Goal: Information Seeking & Learning: Learn about a topic

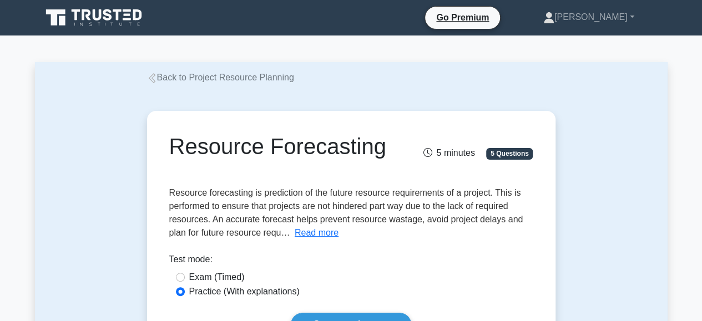
scroll to position [32, 0]
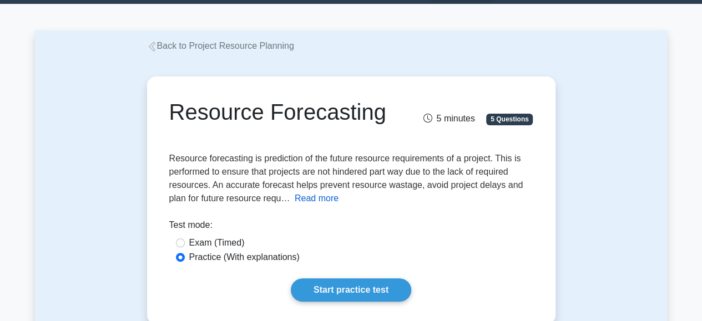
click at [314, 203] on button "Read more" at bounding box center [317, 198] width 44 height 13
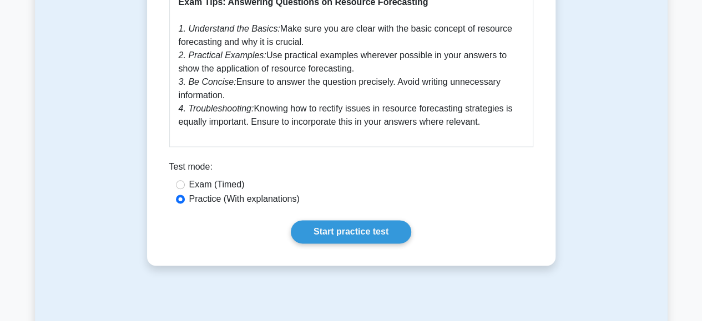
scroll to position [603, 0]
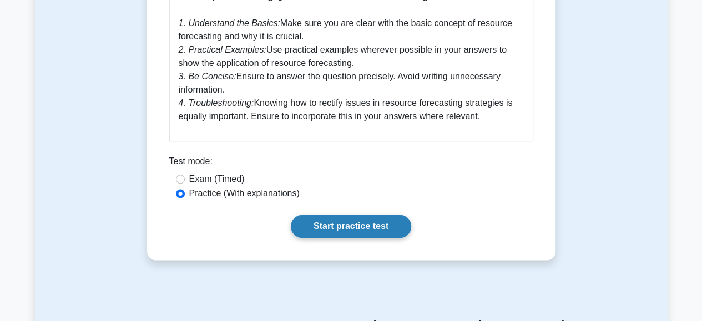
click at [342, 221] on link "Start practice test" at bounding box center [351, 226] width 120 height 23
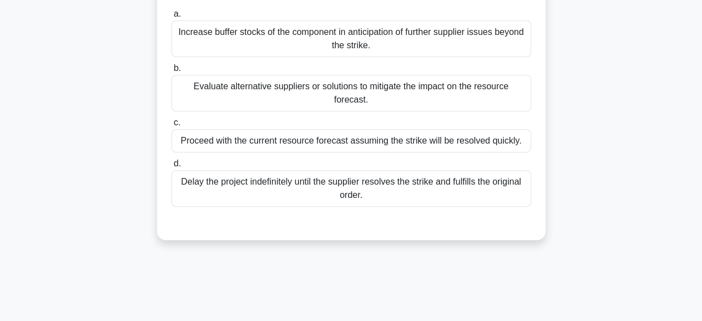
scroll to position [148, 0]
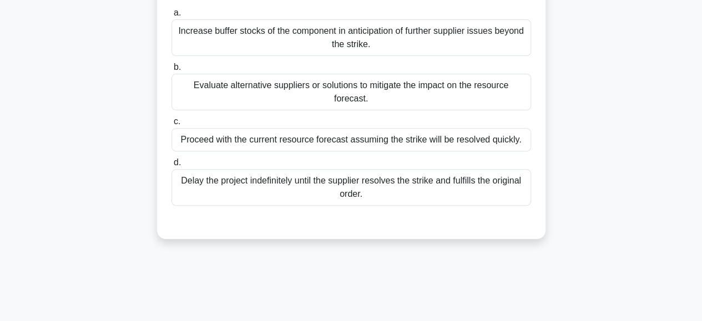
click at [356, 92] on div "Evaluate alternative suppliers or solutions to mitigate the impact on the resou…" at bounding box center [352, 92] width 360 height 37
click at [172, 71] on input "b. Evaluate alternative suppliers or solutions to mitigate the impact on the re…" at bounding box center [172, 67] width 0 height 7
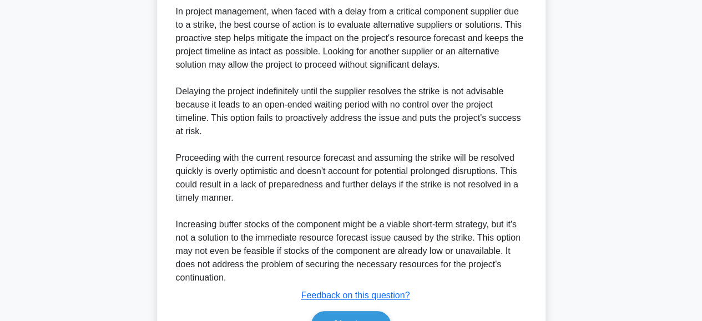
scroll to position [455, 0]
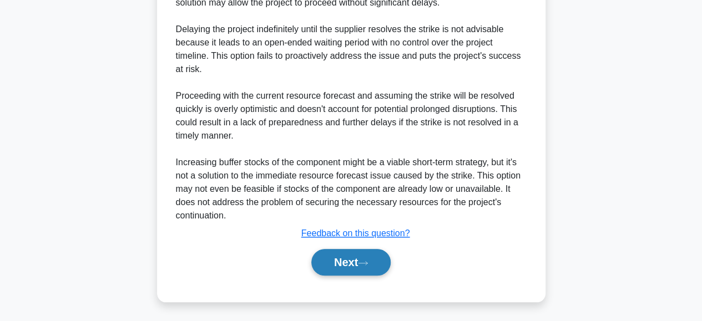
click at [314, 253] on button "Next" at bounding box center [350, 262] width 79 height 27
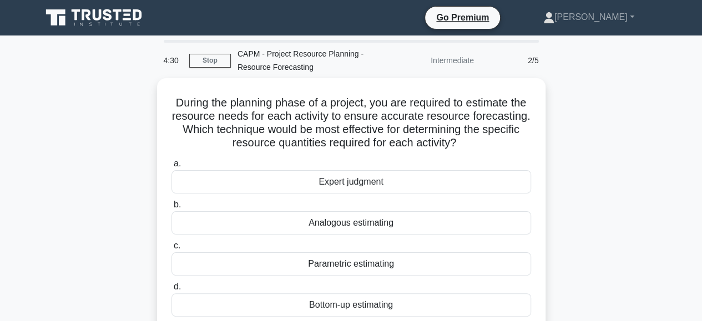
scroll to position [46, 0]
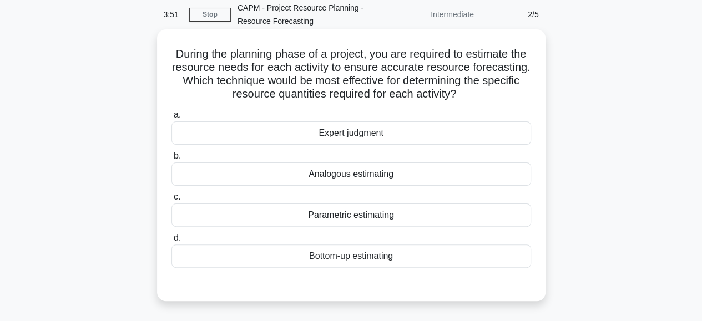
click at [314, 263] on div "Bottom-up estimating" at bounding box center [352, 256] width 360 height 23
click at [172, 242] on input "d. Bottom-up estimating" at bounding box center [172, 238] width 0 height 7
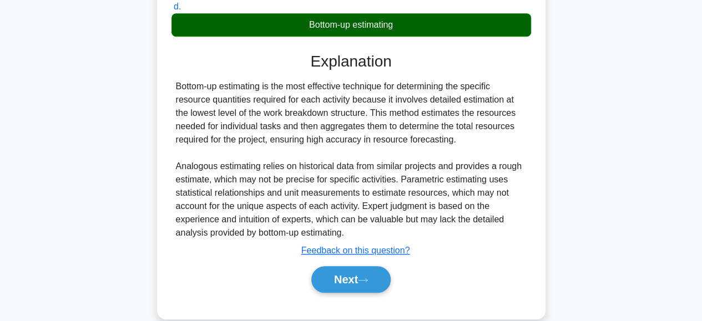
scroll to position [295, 0]
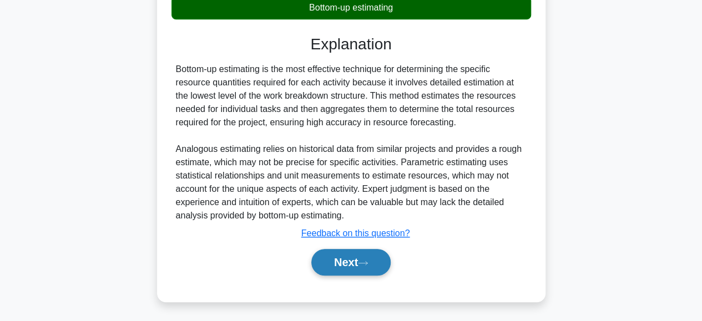
click at [349, 259] on button "Next" at bounding box center [350, 262] width 79 height 27
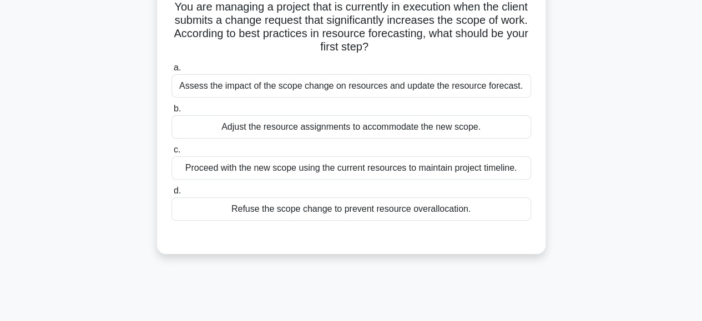
scroll to position [98, 0]
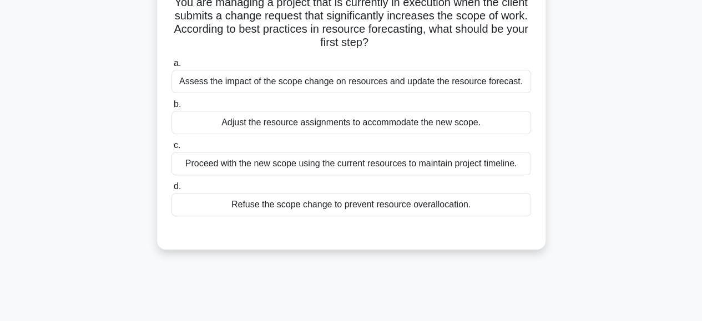
click at [330, 86] on div "Assess the impact of the scope change on resources and update the resource fore…" at bounding box center [352, 81] width 360 height 23
click at [172, 67] on input "a. Assess the impact of the scope change on resources and update the resource f…" at bounding box center [172, 63] width 0 height 7
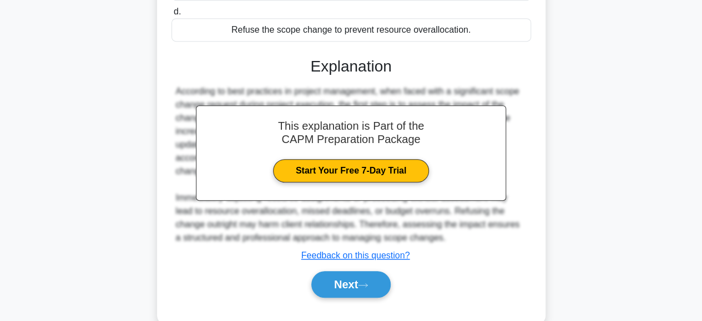
scroll to position [295, 0]
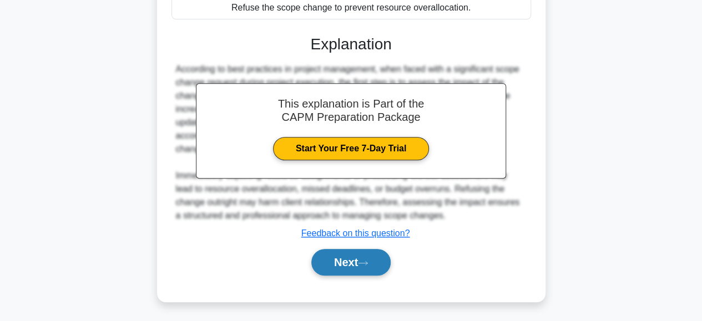
click at [316, 259] on button "Next" at bounding box center [350, 262] width 79 height 27
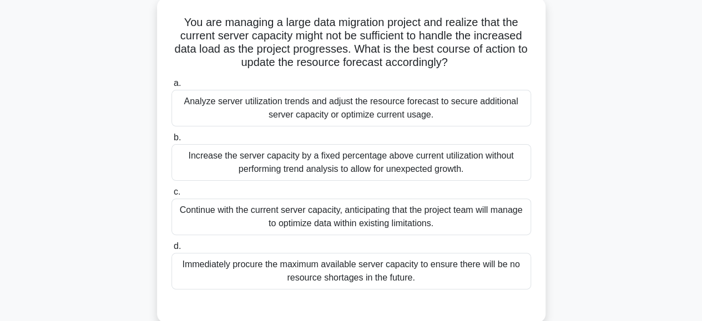
scroll to position [81, 0]
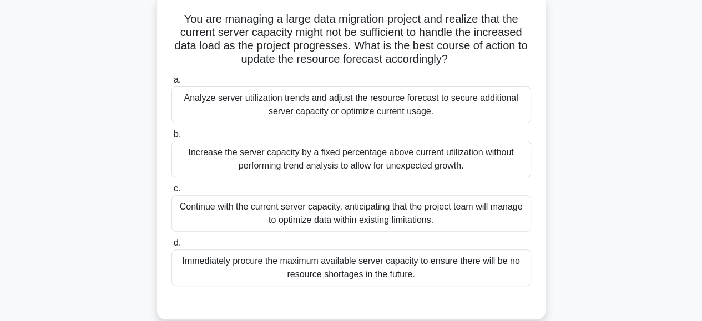
click at [402, 105] on div "Analyze server utilization trends and adjust the resource forecast to secure ad…" at bounding box center [352, 105] width 360 height 37
click at [172, 84] on input "a. Analyze server utilization trends and adjust the resource forecast to secure…" at bounding box center [172, 80] width 0 height 7
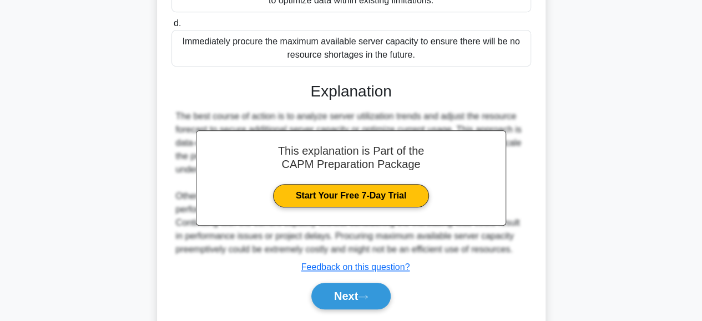
scroll to position [335, 0]
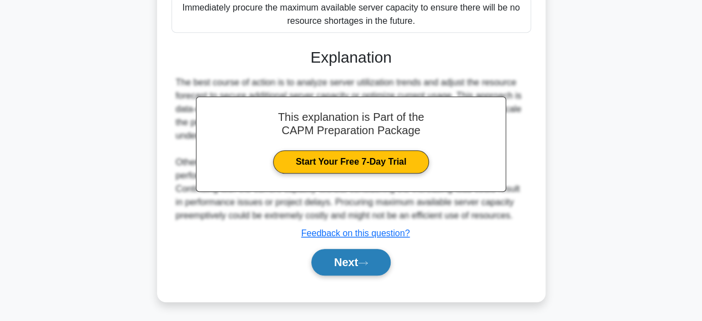
click at [334, 263] on button "Next" at bounding box center [350, 262] width 79 height 27
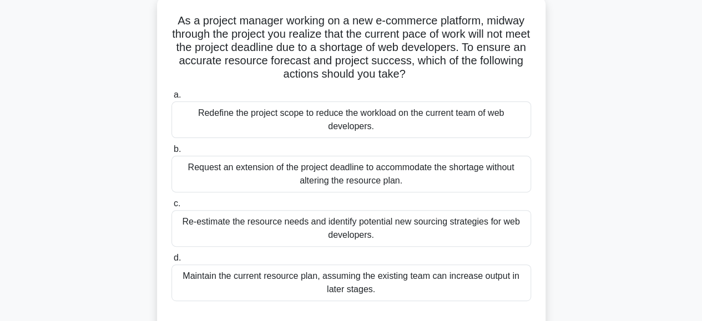
scroll to position [80, 0]
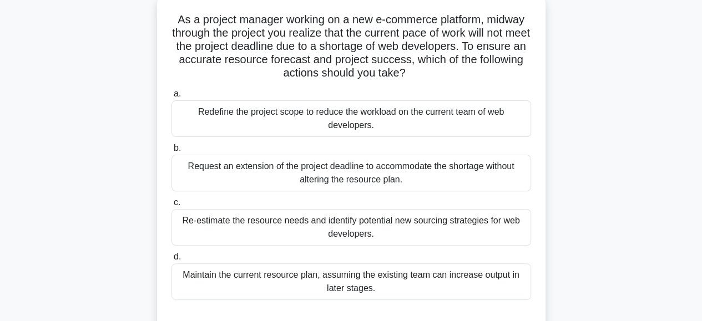
click at [281, 225] on div "Re-estimate the resource needs and identify potential new sourcing strategies f…" at bounding box center [352, 227] width 360 height 37
click at [172, 206] on input "c. Re-estimate the resource needs and identify potential new sourcing strategie…" at bounding box center [172, 202] width 0 height 7
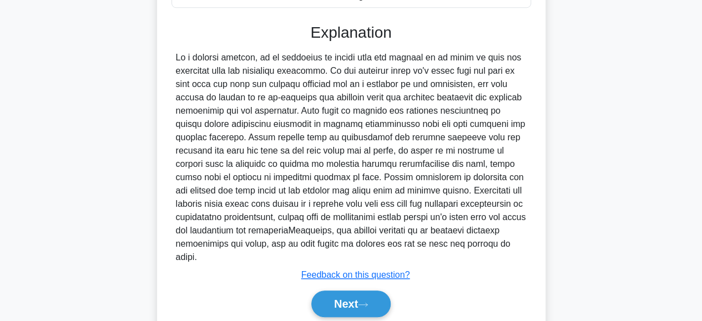
scroll to position [394, 0]
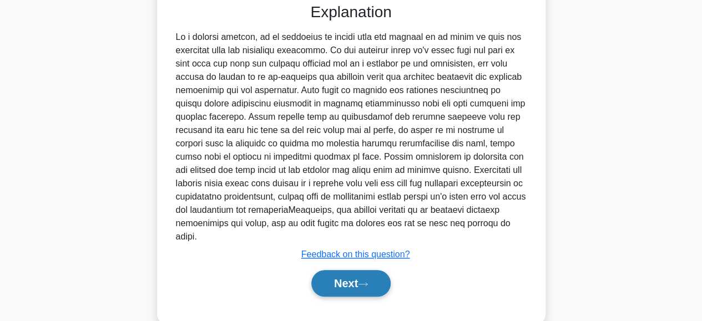
click at [333, 270] on button "Next" at bounding box center [350, 283] width 79 height 27
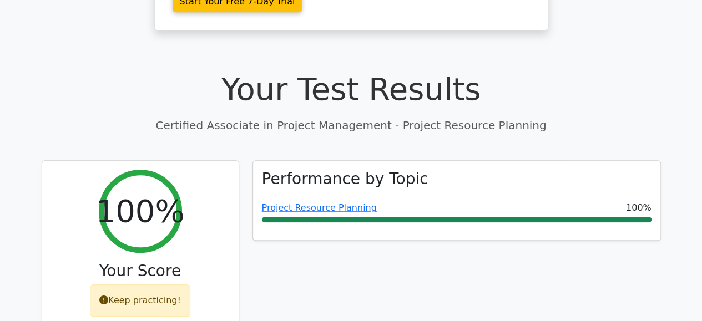
scroll to position [339, 0]
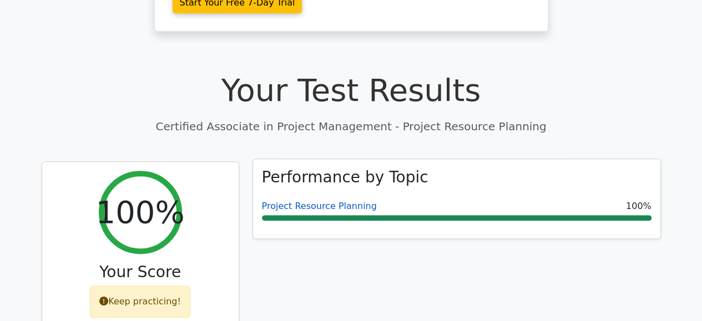
click at [328, 201] on link "Project Resource Planning" at bounding box center [319, 206] width 115 height 11
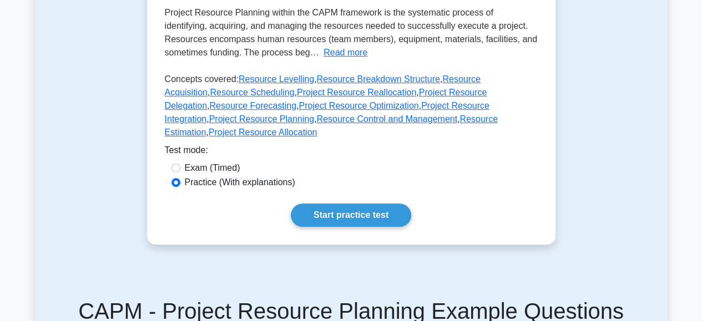
scroll to position [280, 0]
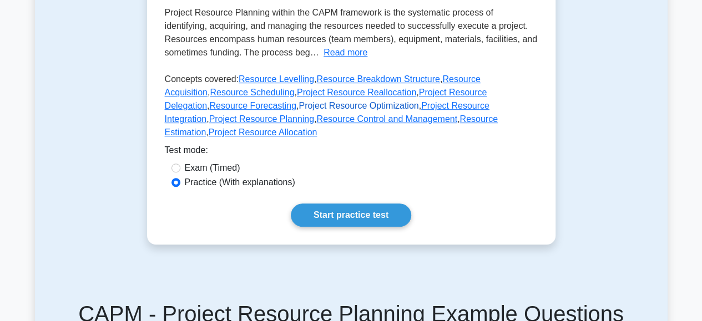
click at [299, 106] on link "Project Resource Optimization" at bounding box center [359, 105] width 120 height 9
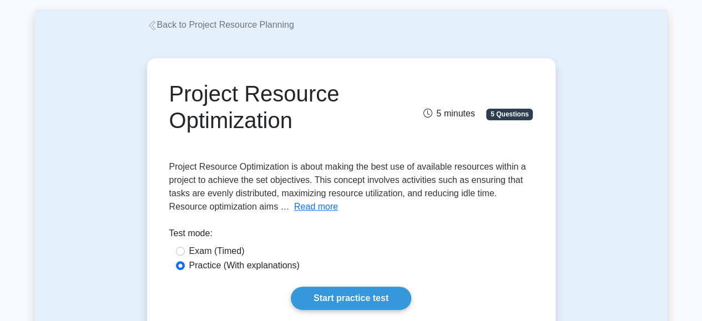
scroll to position [53, 0]
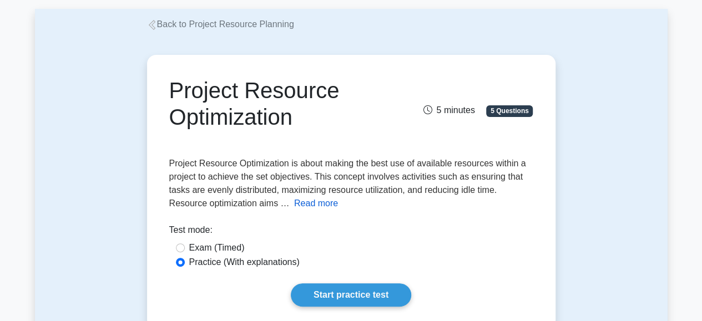
click at [311, 200] on button "Read more" at bounding box center [316, 203] width 44 height 13
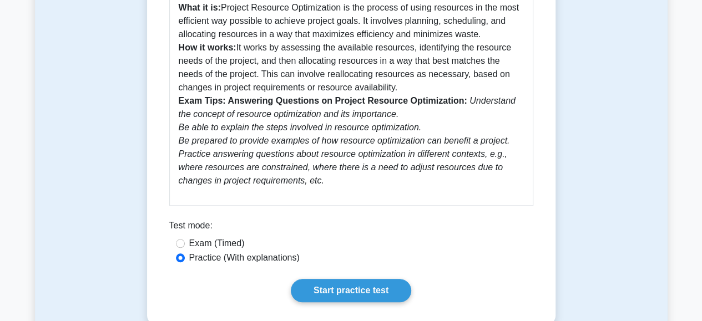
scroll to position [407, 0]
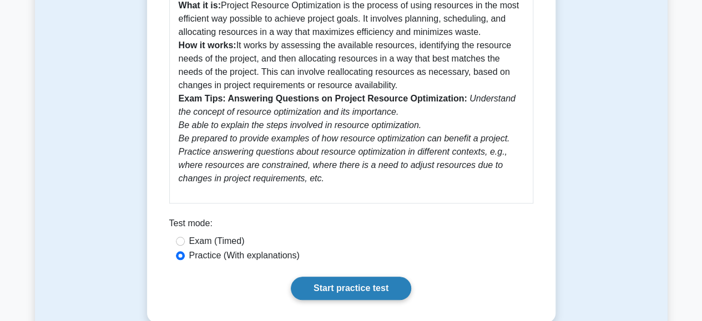
click at [344, 285] on link "Start practice test" at bounding box center [351, 288] width 120 height 23
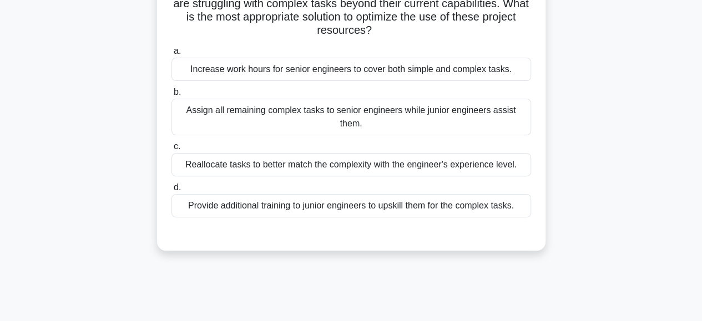
scroll to position [124, 0]
click at [331, 166] on div "Reallocate tasks to better match the complexity with the engineer's experience …" at bounding box center [352, 164] width 360 height 23
click at [172, 150] on input "c. Reallocate tasks to better match the complexity with the engineer's experien…" at bounding box center [172, 146] width 0 height 7
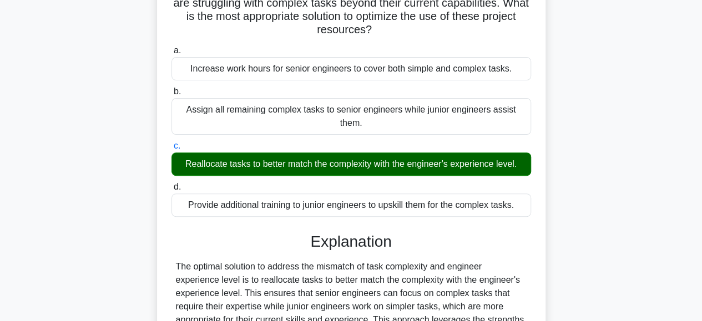
scroll to position [321, 0]
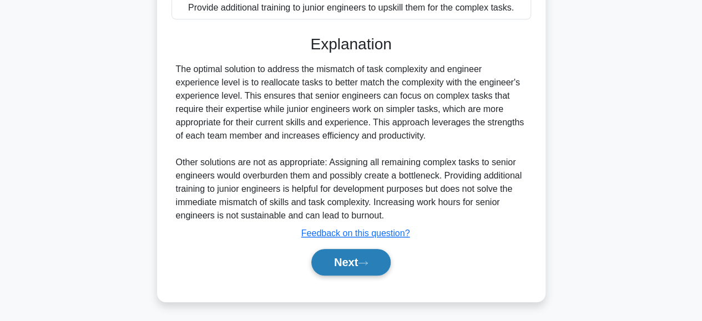
click at [334, 264] on button "Next" at bounding box center [350, 262] width 79 height 27
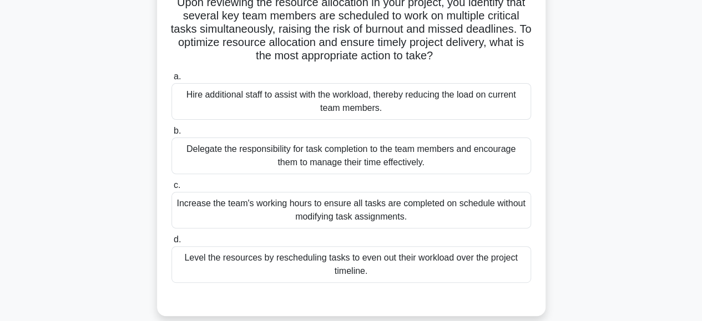
scroll to position [79, 0]
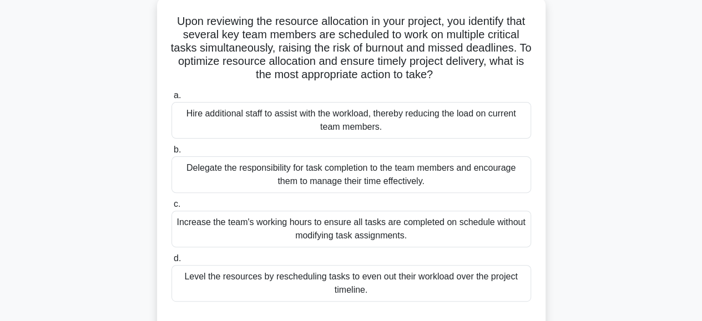
click at [299, 276] on div "Level the resources by rescheduling tasks to even out their workload over the p…" at bounding box center [352, 283] width 360 height 37
click at [172, 263] on input "d. Level the resources by rescheduling tasks to even out their workload over th…" at bounding box center [172, 258] width 0 height 7
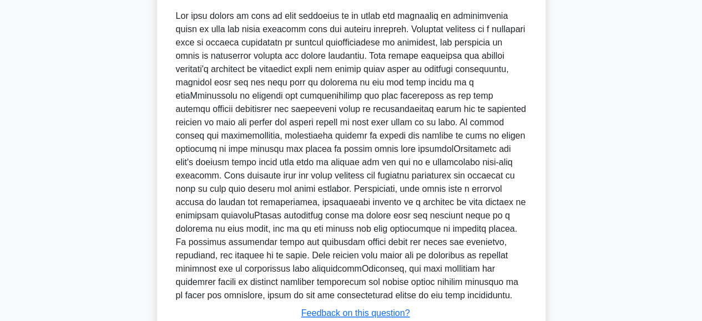
scroll to position [448, 0]
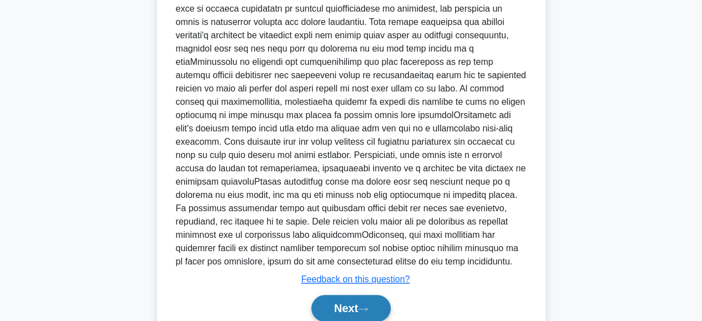
click at [344, 310] on button "Next" at bounding box center [350, 308] width 79 height 27
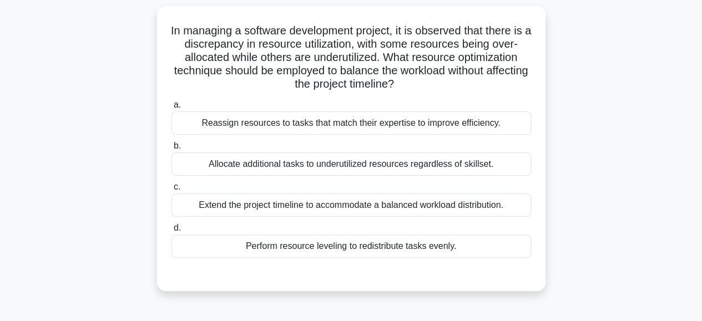
scroll to position [73, 0]
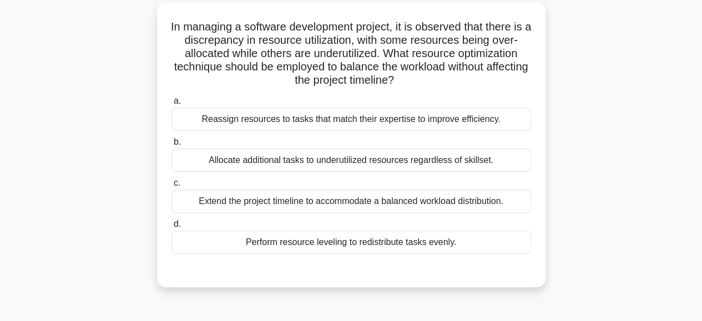
click at [325, 241] on div "Perform resource leveling to redistribute tasks evenly." at bounding box center [352, 242] width 360 height 23
click at [172, 228] on input "d. Perform resource leveling to redistribute tasks evenly." at bounding box center [172, 224] width 0 height 7
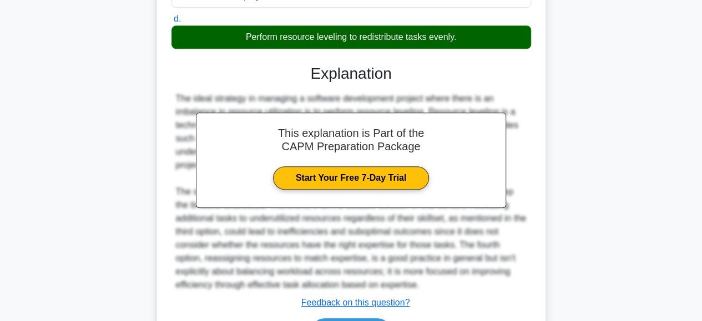
scroll to position [348, 0]
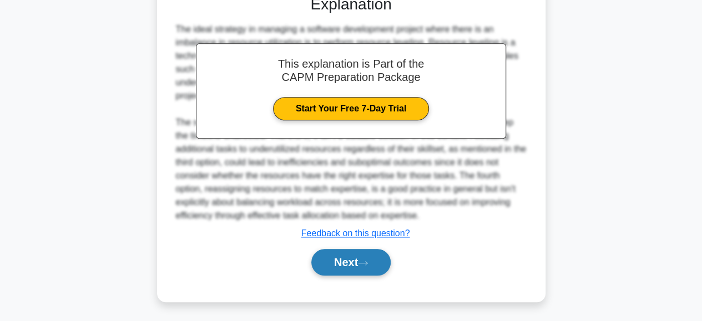
click at [341, 261] on button "Next" at bounding box center [350, 262] width 79 height 27
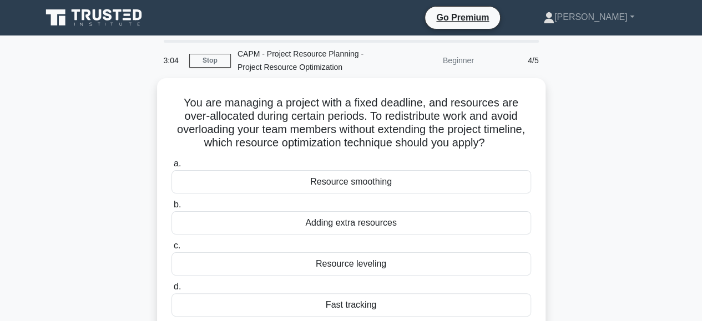
scroll to position [34, 0]
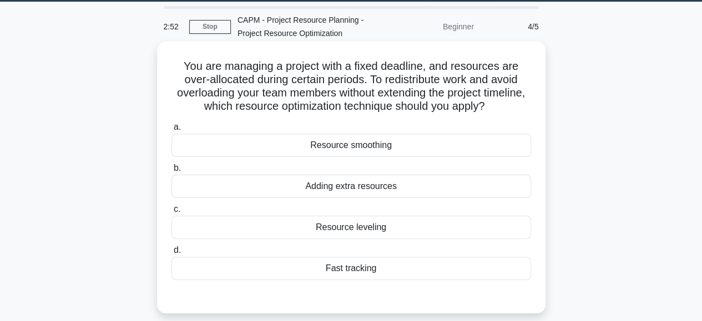
click at [374, 225] on div "Resource leveling" at bounding box center [352, 227] width 360 height 23
click at [172, 213] on input "c. Resource leveling" at bounding box center [172, 209] width 0 height 7
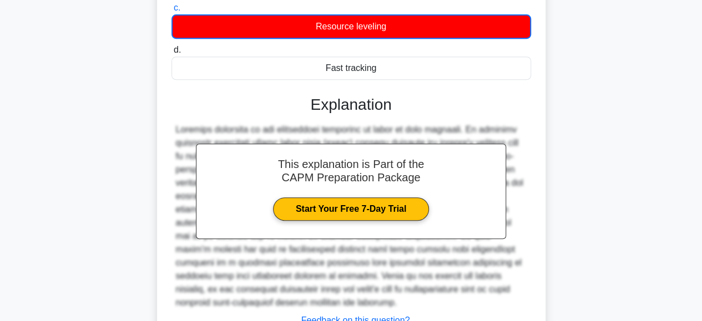
scroll to position [323, 0]
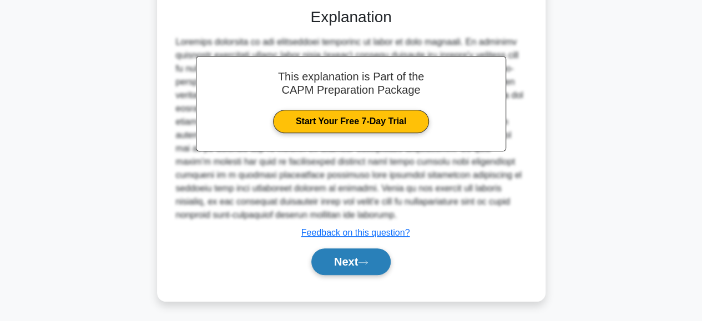
click at [354, 260] on button "Next" at bounding box center [350, 262] width 79 height 27
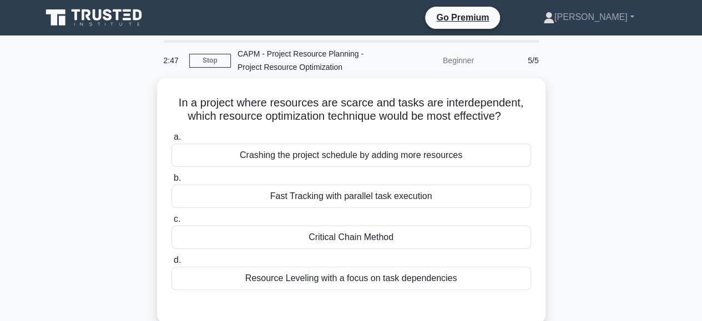
scroll to position [14, 0]
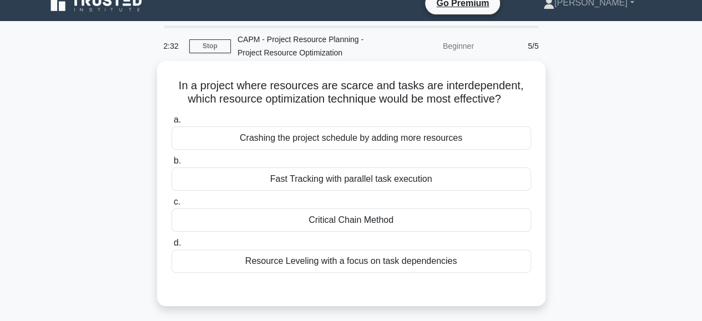
click at [324, 177] on div "Fast Tracking with parallel task execution" at bounding box center [352, 179] width 360 height 23
click at [172, 165] on input "b. Fast Tracking with parallel task execution" at bounding box center [172, 161] width 0 height 7
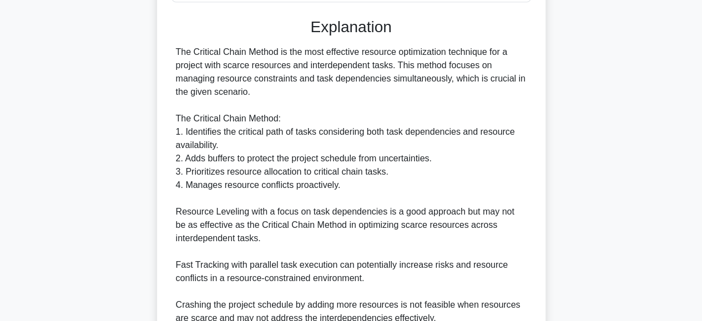
scroll to position [443, 0]
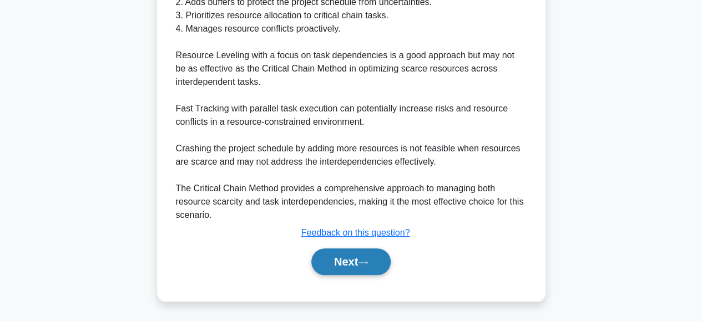
click at [322, 256] on button "Next" at bounding box center [350, 262] width 79 height 27
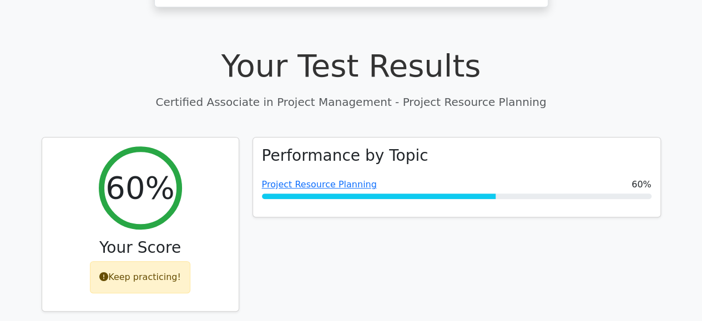
scroll to position [366, 0]
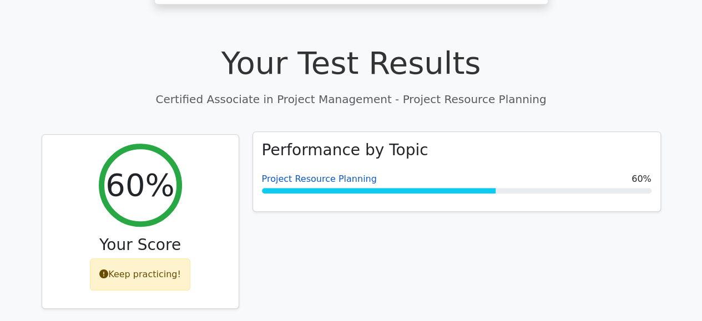
click at [318, 174] on link "Project Resource Planning" at bounding box center [319, 179] width 115 height 11
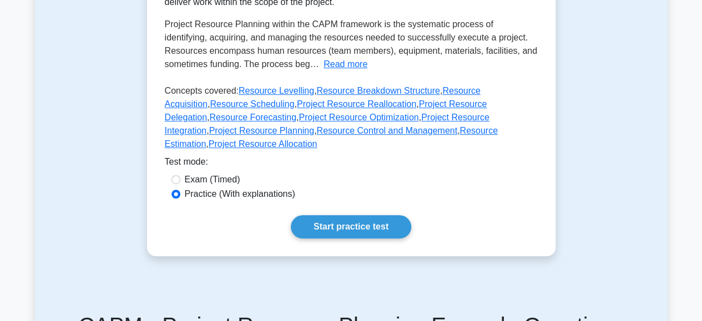
scroll to position [273, 0]
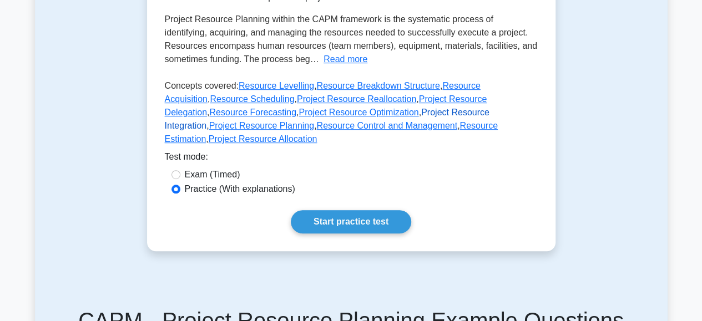
click at [382, 117] on link "Project Resource Integration" at bounding box center [327, 119] width 325 height 23
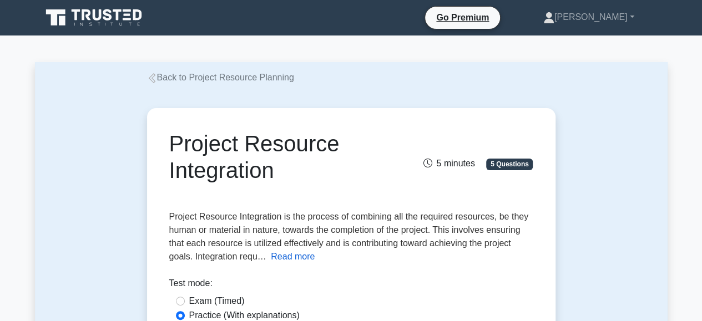
click at [299, 259] on button "Read more" at bounding box center [293, 256] width 44 height 13
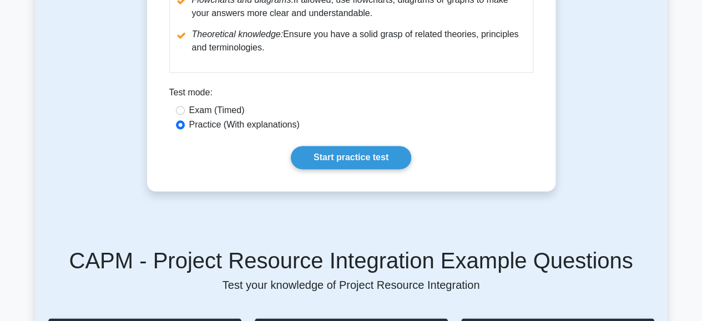
scroll to position [691, 0]
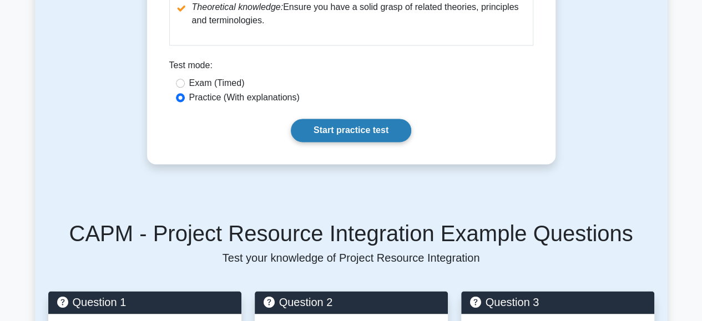
drag, startPoint x: 377, startPoint y: 129, endPoint x: 326, endPoint y: 125, distance: 51.2
click at [326, 125] on link "Start practice test" at bounding box center [351, 130] width 120 height 23
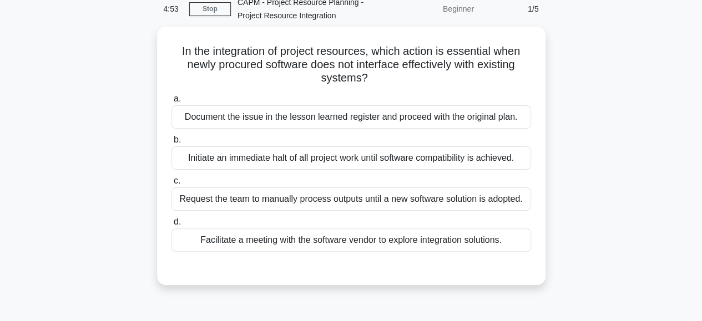
scroll to position [53, 0]
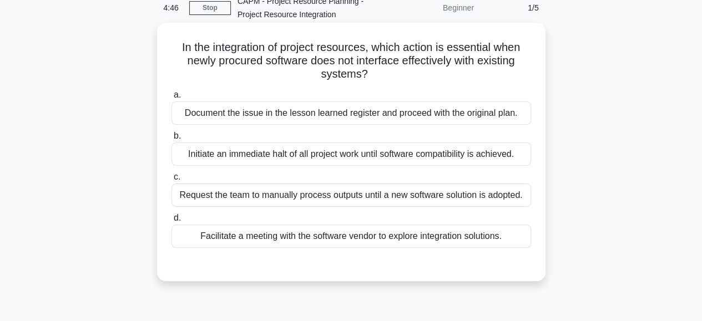
click at [211, 233] on div "Facilitate a meeting with the software vendor to explore integration solutions." at bounding box center [352, 236] width 360 height 23
click at [172, 222] on input "d. Facilitate a meeting with the software vendor to explore integration solutio…" at bounding box center [172, 218] width 0 height 7
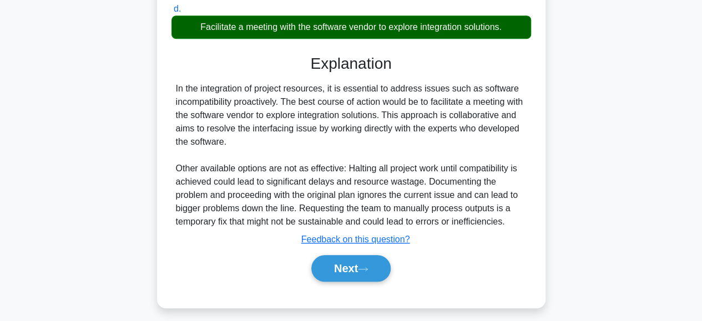
scroll to position [278, 0]
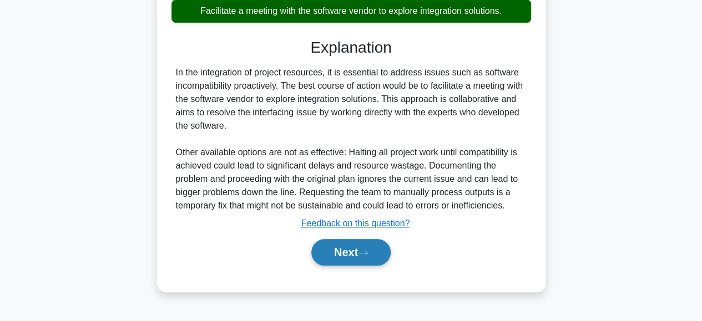
click at [319, 251] on button "Next" at bounding box center [350, 252] width 79 height 27
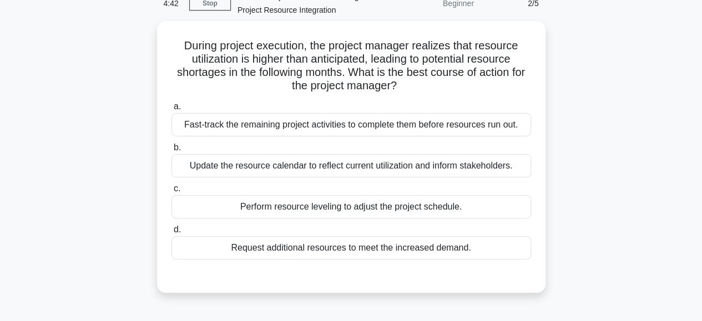
scroll to position [57, 0]
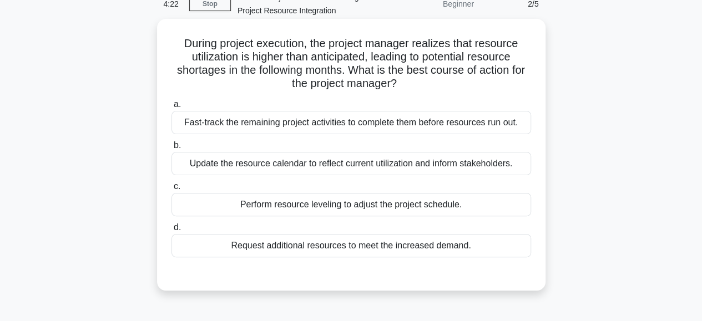
drag, startPoint x: 318, startPoint y: 203, endPoint x: 288, endPoint y: 196, distance: 30.8
click at [288, 196] on div "Perform resource leveling to adjust the project schedule." at bounding box center [352, 204] width 360 height 23
click at [172, 190] on input "c. Perform resource leveling to adjust the project schedule." at bounding box center [172, 186] width 0 height 7
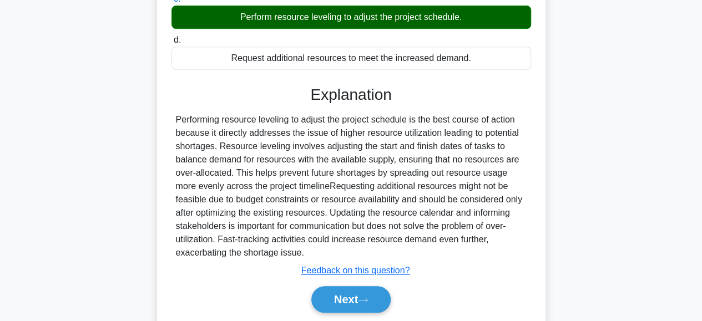
scroll to position [281, 0]
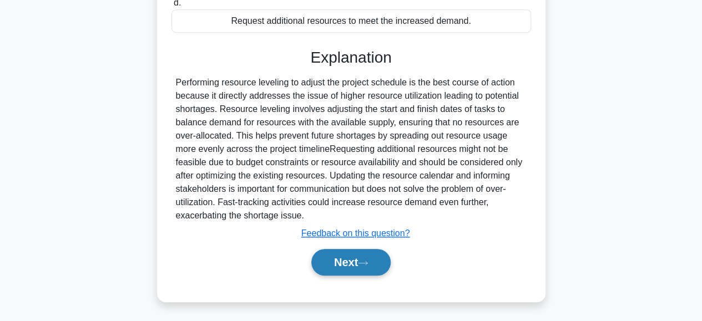
click at [334, 261] on button "Next" at bounding box center [350, 262] width 79 height 27
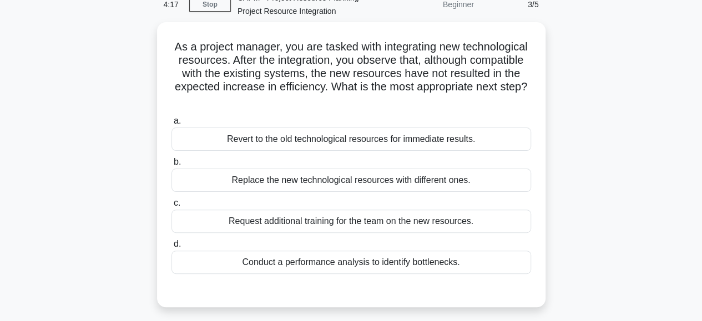
scroll to position [44, 0]
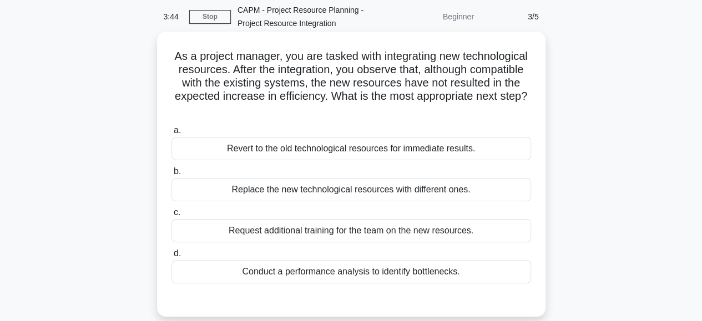
drag, startPoint x: 319, startPoint y: 268, endPoint x: 389, endPoint y: 124, distance: 160.1
click at [384, 133] on div "a. Revert to the old technological resources for immediate results. b. Replace …" at bounding box center [351, 204] width 373 height 164
click at [392, 115] on h5 "As a project manager, you are tasked with integrating new technological resourc…" at bounding box center [351, 83] width 362 height 68
click at [305, 149] on div "Revert to the old technological resources for immediate results." at bounding box center [352, 148] width 360 height 23
click at [172, 134] on input "a. Revert to the old technological resources for immediate results." at bounding box center [172, 130] width 0 height 7
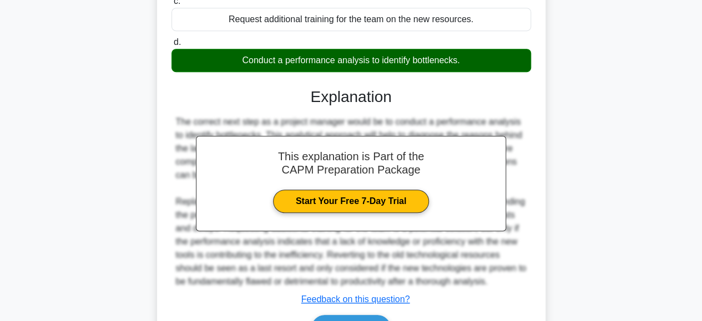
scroll to position [300, 0]
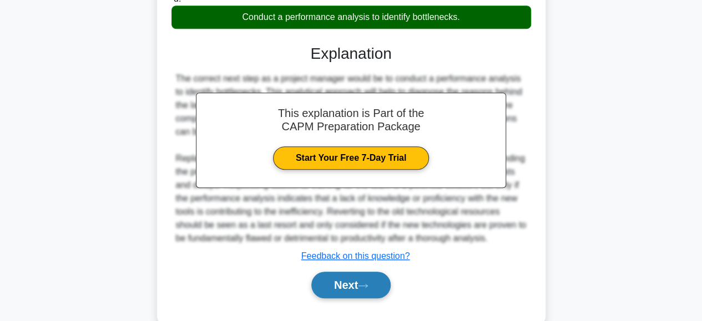
click at [324, 292] on button "Next" at bounding box center [350, 285] width 79 height 27
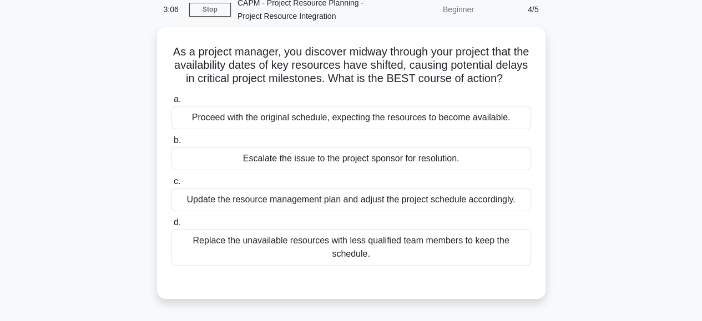
scroll to position [52, 0]
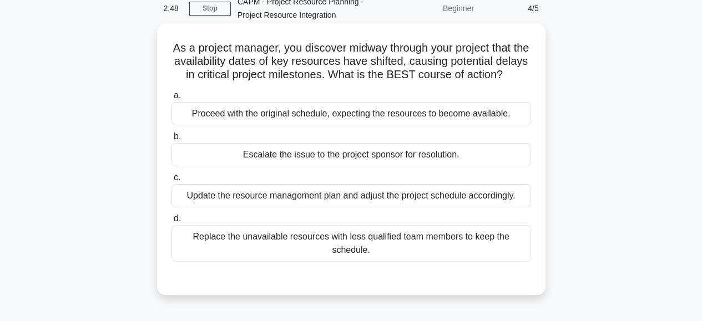
drag, startPoint x: 349, startPoint y: 211, endPoint x: 342, endPoint y: 209, distance: 7.0
click at [342, 208] on div "Update the resource management plan and adjust the project schedule accordingly." at bounding box center [352, 195] width 360 height 23
click at [172, 182] on input "c. Update the resource management plan and adjust the project schedule accordin…" at bounding box center [172, 177] width 0 height 7
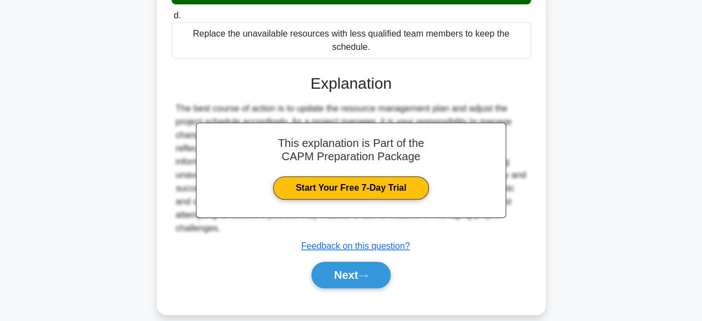
scroll to position [281, 0]
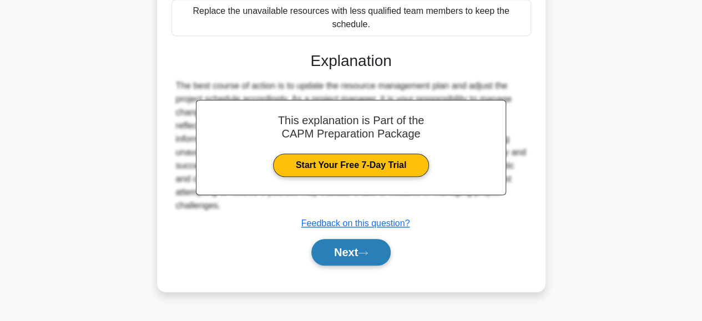
click at [337, 254] on button "Next" at bounding box center [350, 252] width 79 height 27
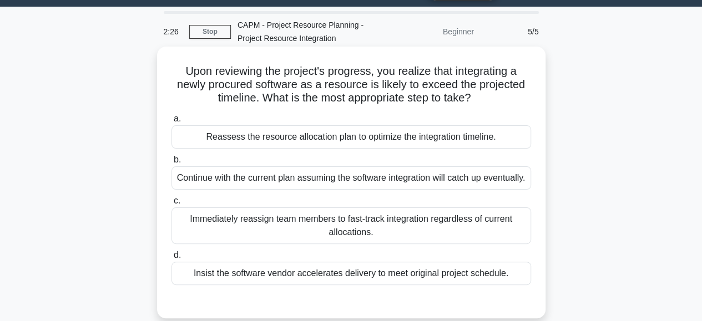
scroll to position [31, 0]
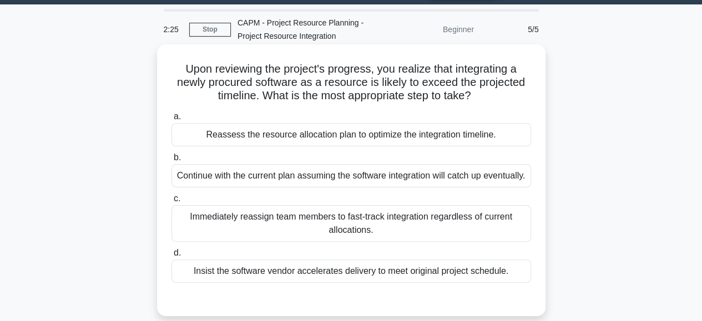
click at [367, 140] on div "Reassess the resource allocation plan to optimize the integration timeline." at bounding box center [352, 134] width 360 height 23
click at [172, 120] on input "a. Reassess the resource allocation plan to optimize the integration timeline." at bounding box center [172, 116] width 0 height 7
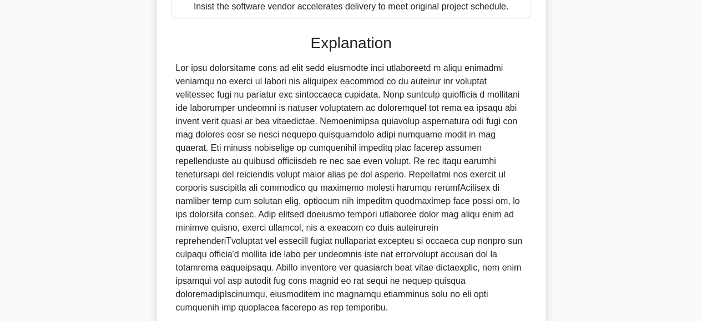
scroll to position [341, 0]
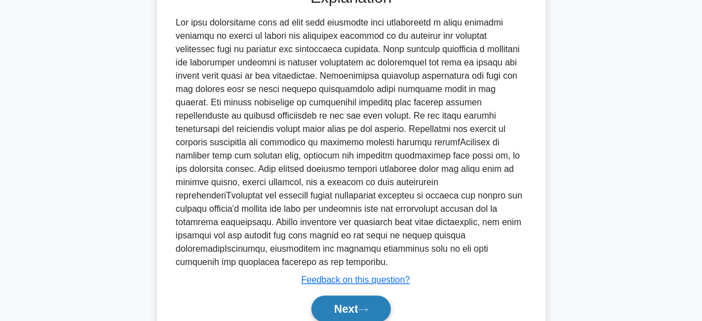
click at [314, 304] on button "Next" at bounding box center [350, 309] width 79 height 27
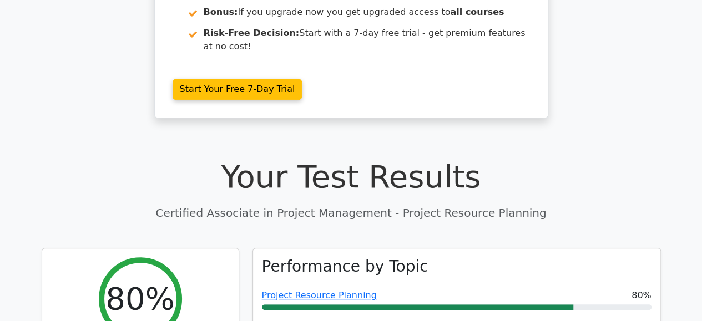
scroll to position [262, 0]
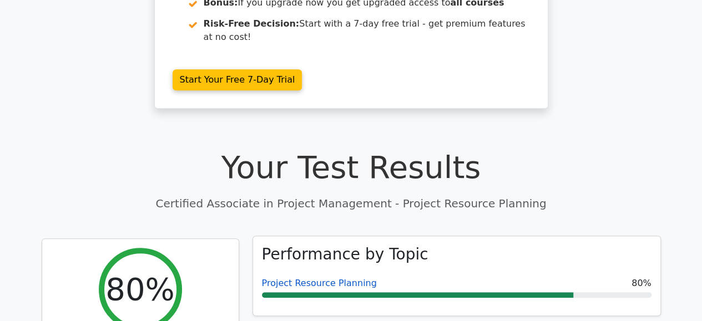
click at [302, 278] on link "Project Resource Planning" at bounding box center [319, 283] width 115 height 11
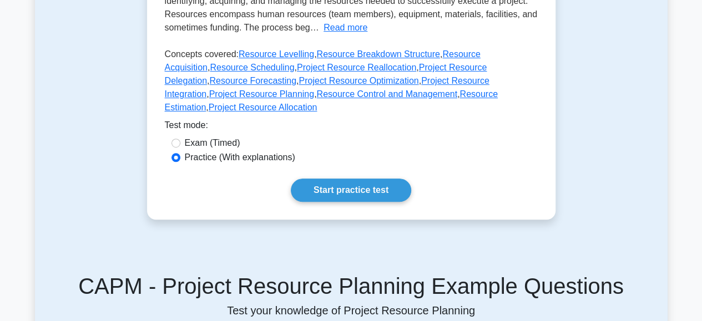
scroll to position [305, 0]
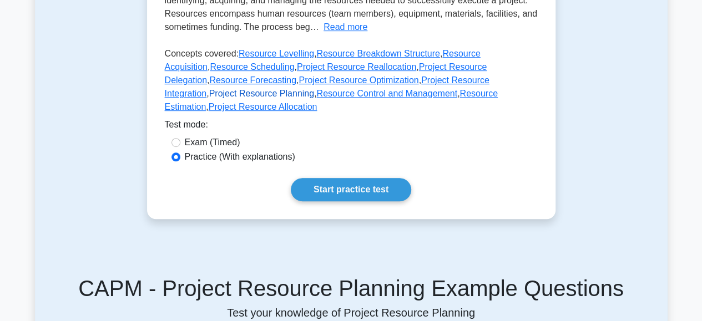
click at [314, 89] on link "Project Resource Planning" at bounding box center [261, 93] width 105 height 9
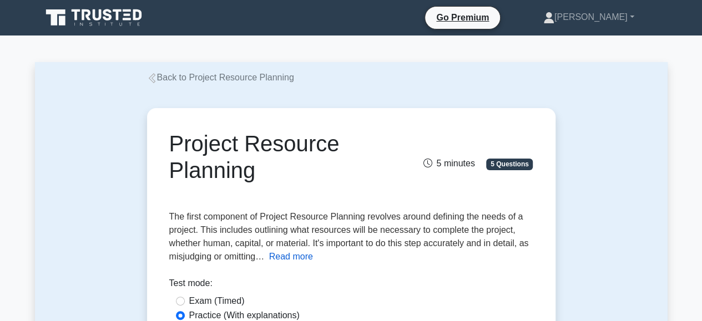
click at [289, 259] on button "Read more" at bounding box center [291, 256] width 44 height 13
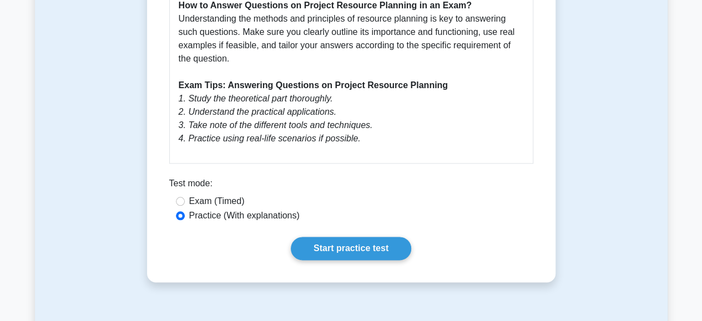
scroll to position [555, 0]
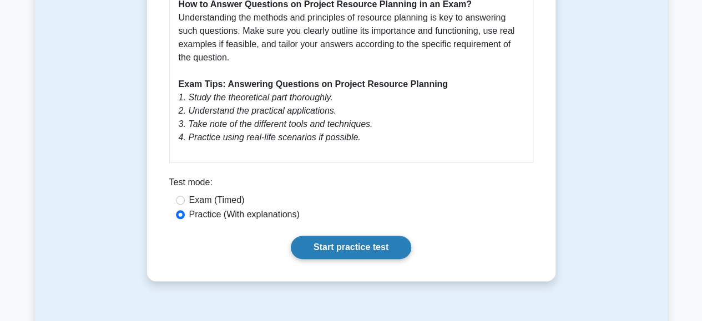
click at [342, 249] on link "Start practice test" at bounding box center [351, 247] width 120 height 23
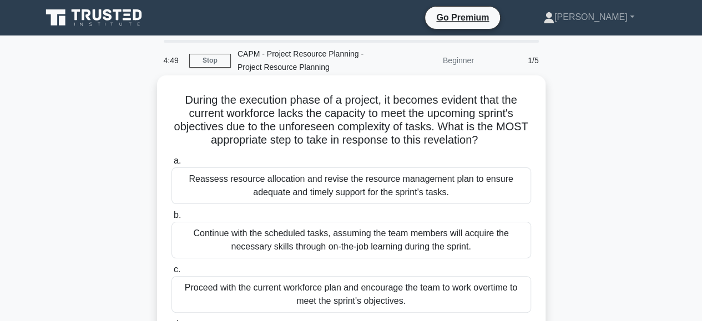
drag, startPoint x: 0, startPoint y: 0, endPoint x: 342, endPoint y: 249, distance: 423.2
click at [342, 249] on div "Continue with the scheduled tasks, assuming the team members will acquire the n…" at bounding box center [352, 240] width 360 height 37
click at [172, 219] on input "b. Continue with the scheduled tasks, assuming the team members will acquire th…" at bounding box center [172, 215] width 0 height 7
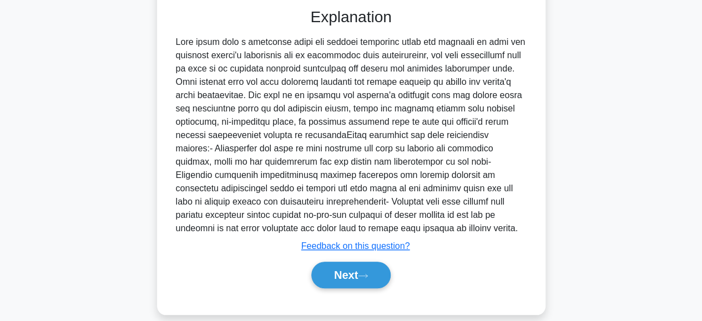
scroll to position [387, 0]
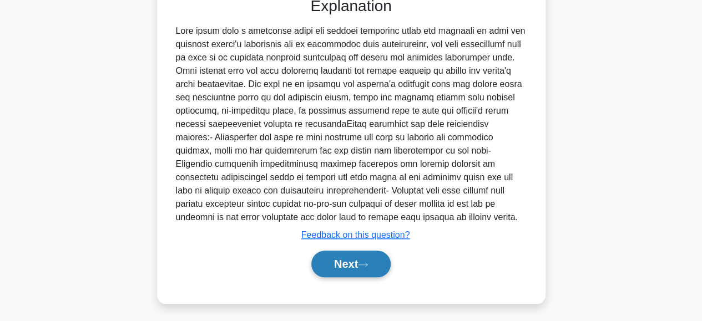
click at [337, 260] on button "Next" at bounding box center [350, 264] width 79 height 27
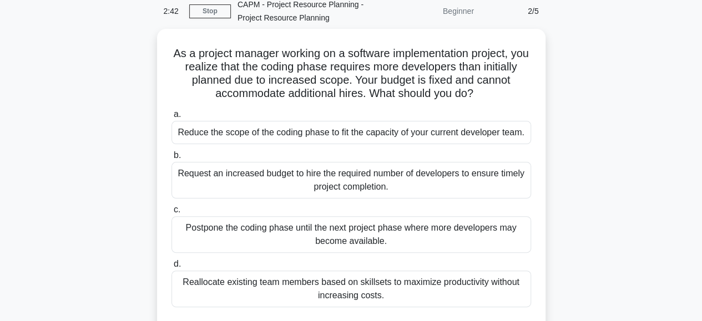
scroll to position [53, 0]
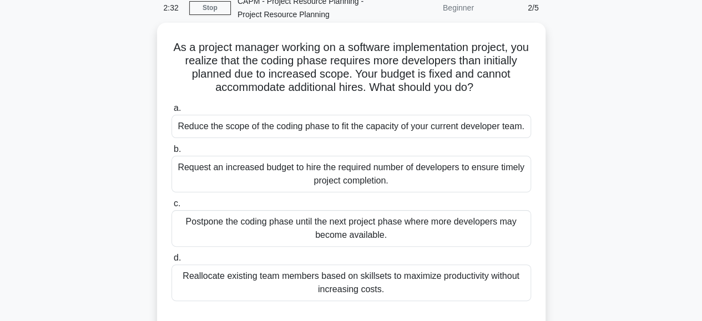
click at [256, 281] on div "Reallocate existing team members based on skillsets to maximize productivity wi…" at bounding box center [352, 283] width 360 height 37
click at [172, 262] on input "d. Reallocate existing team members based on skillsets to maximize productivity…" at bounding box center [172, 258] width 0 height 7
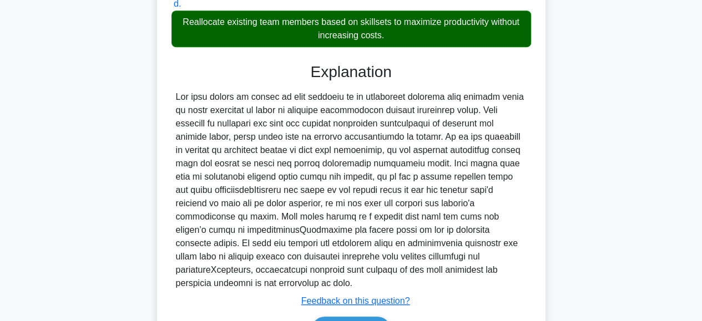
scroll to position [349, 0]
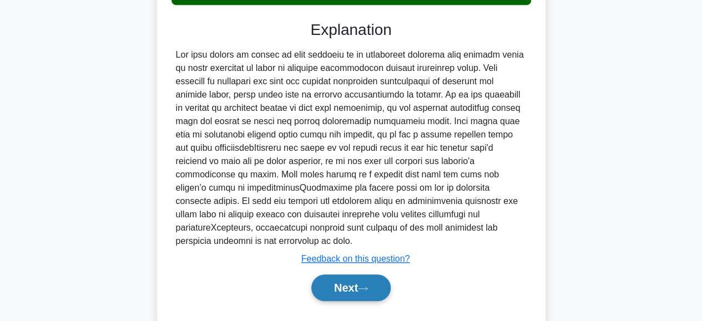
click at [337, 283] on button "Next" at bounding box center [350, 288] width 79 height 27
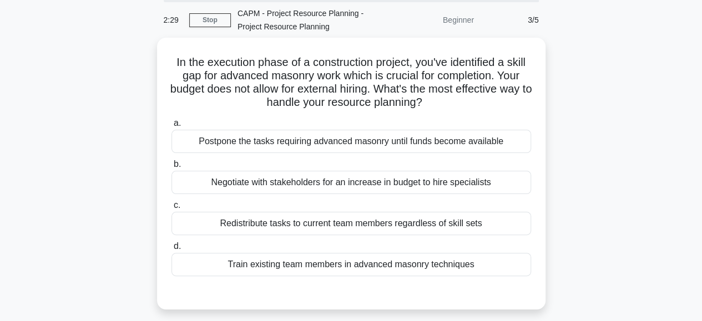
scroll to position [39, 0]
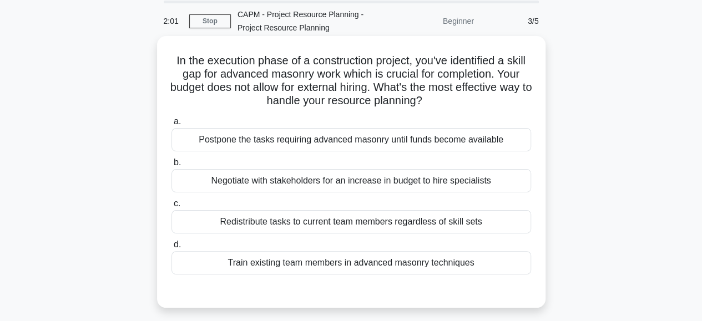
click at [270, 260] on div "Train existing team members in advanced masonry techniques" at bounding box center [352, 262] width 360 height 23
click at [172, 249] on input "d. Train existing team members in advanced masonry techniques" at bounding box center [172, 244] width 0 height 7
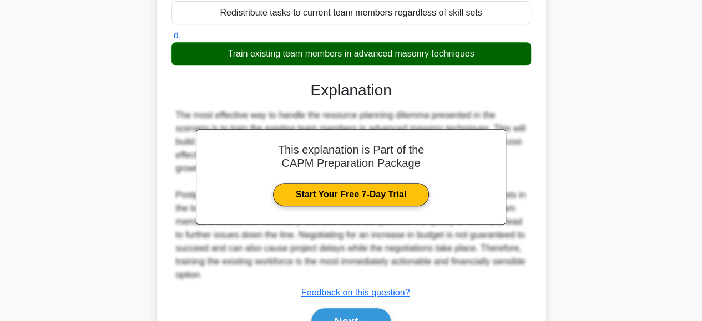
scroll to position [249, 0]
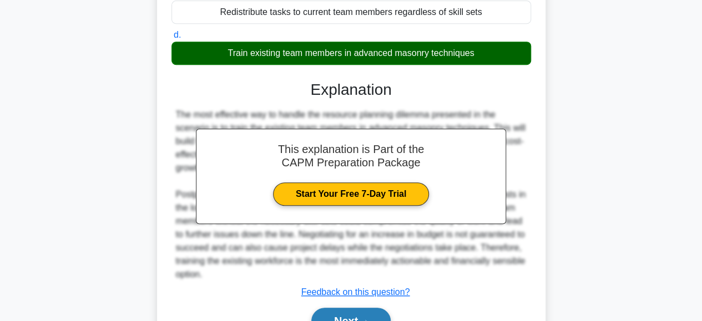
click at [336, 310] on button "Next" at bounding box center [350, 321] width 79 height 27
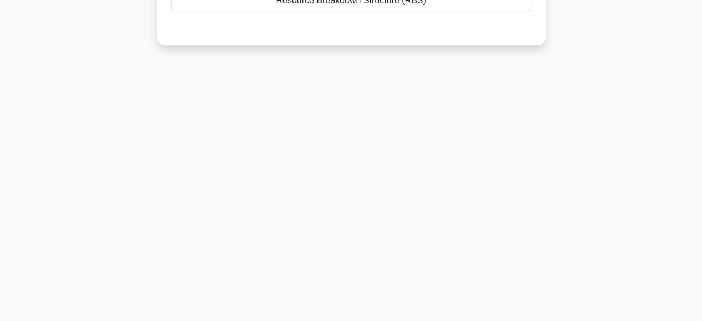
scroll to position [0, 0]
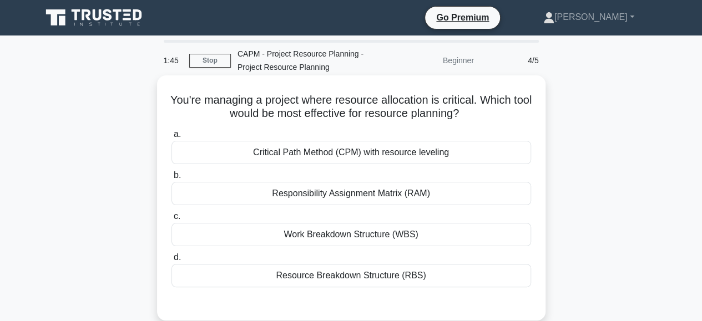
click at [335, 194] on div "Responsibility Assignment Matrix (RAM)" at bounding box center [352, 193] width 360 height 23
click at [172, 179] on input "b. Responsibility Assignment Matrix (RAM)" at bounding box center [172, 175] width 0 height 7
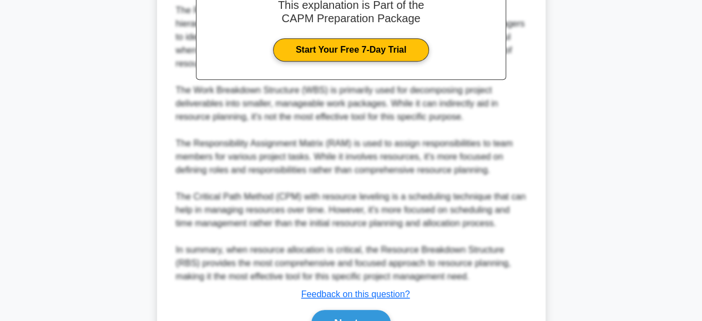
scroll to position [379, 0]
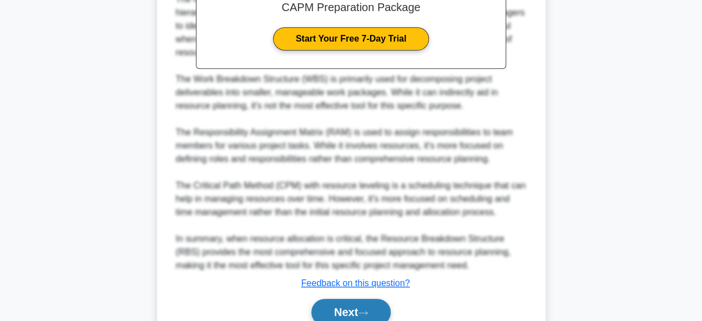
click at [325, 308] on button "Next" at bounding box center [350, 312] width 79 height 27
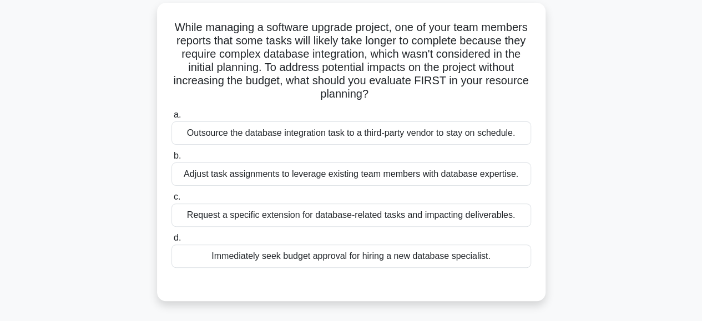
scroll to position [75, 0]
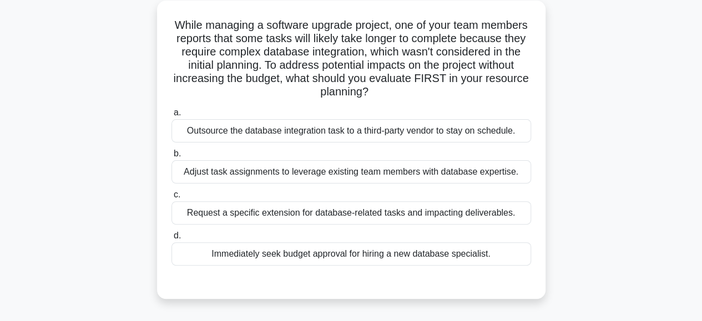
click at [319, 172] on div "Adjust task assignments to leverage existing team members with database experti…" at bounding box center [352, 171] width 360 height 23
click at [172, 158] on input "b. Adjust task assignments to leverage existing team members with database expe…" at bounding box center [172, 153] width 0 height 7
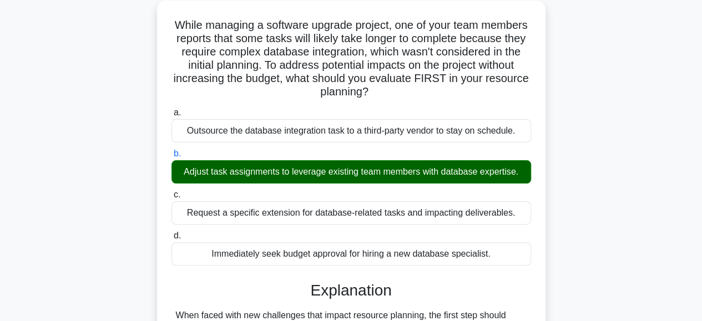
scroll to position [281, 0]
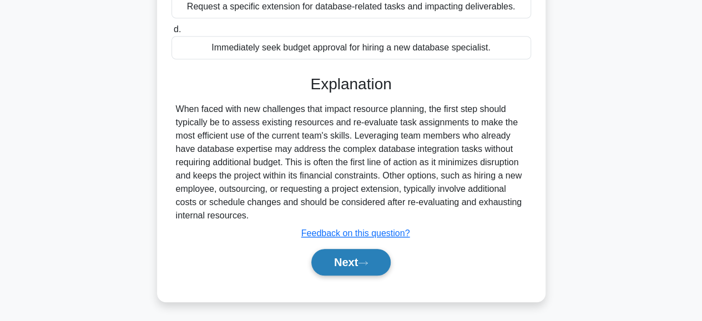
click at [346, 253] on button "Next" at bounding box center [350, 262] width 79 height 27
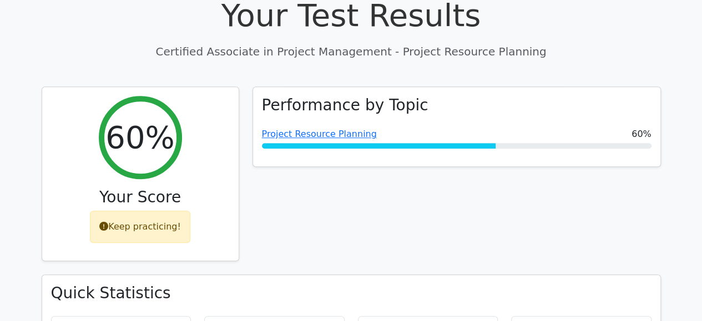
scroll to position [412, 0]
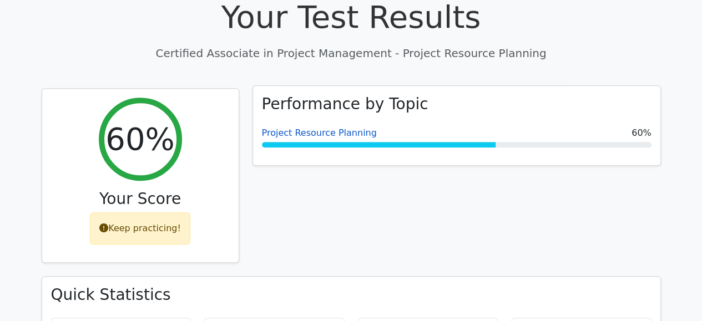
click at [335, 128] on link "Project Resource Planning" at bounding box center [319, 133] width 115 height 11
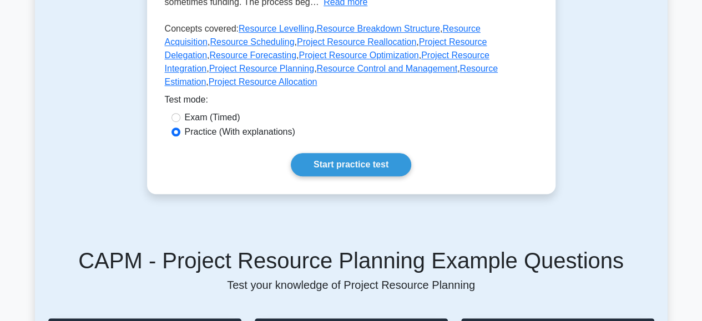
scroll to position [335, 0]
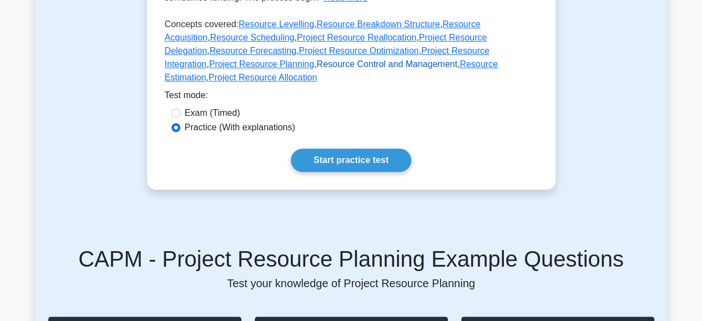
click at [316, 69] on link "Resource Control and Management" at bounding box center [386, 63] width 140 height 9
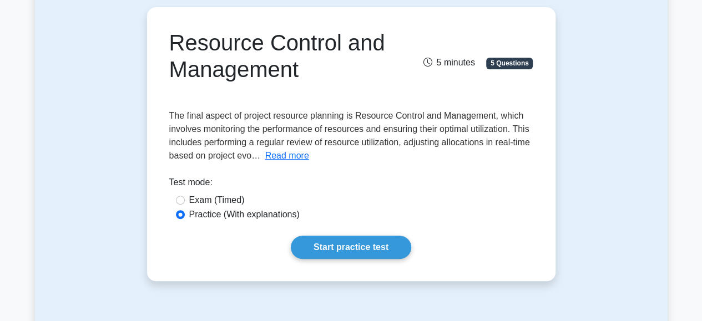
scroll to position [104, 0]
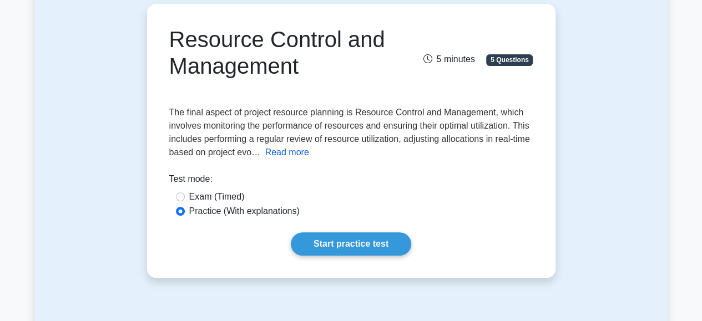
click at [285, 150] on button "Read more" at bounding box center [287, 152] width 44 height 13
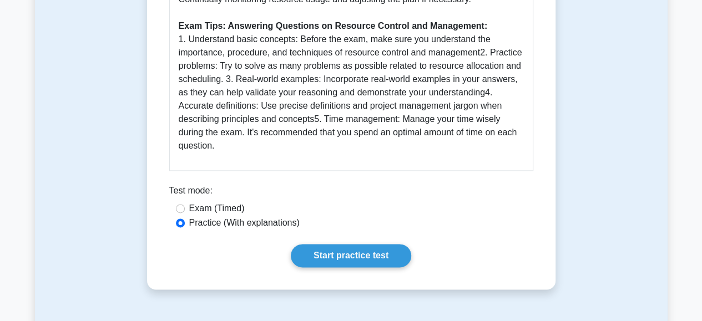
scroll to position [617, 0]
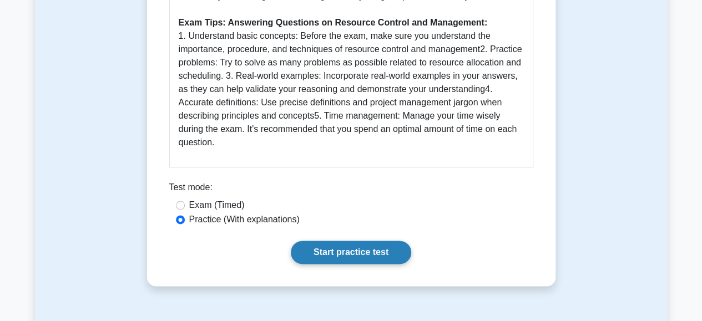
click at [338, 241] on link "Start practice test" at bounding box center [351, 252] width 120 height 23
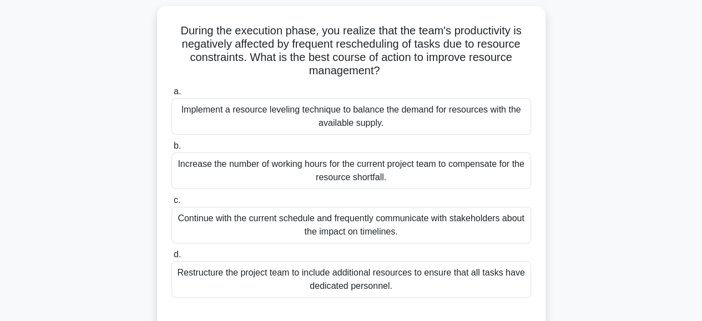
scroll to position [80, 0]
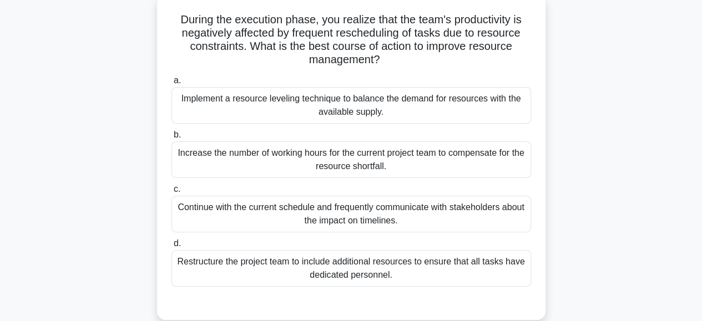
click at [307, 100] on div "Implement a resource leveling technique to balance the demand for resources wit…" at bounding box center [352, 105] width 360 height 37
click at [172, 84] on input "a. Implement a resource leveling technique to balance the demand for resources …" at bounding box center [172, 80] width 0 height 7
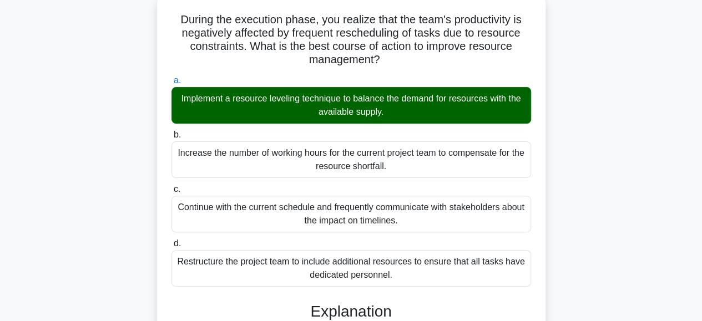
scroll to position [388, 0]
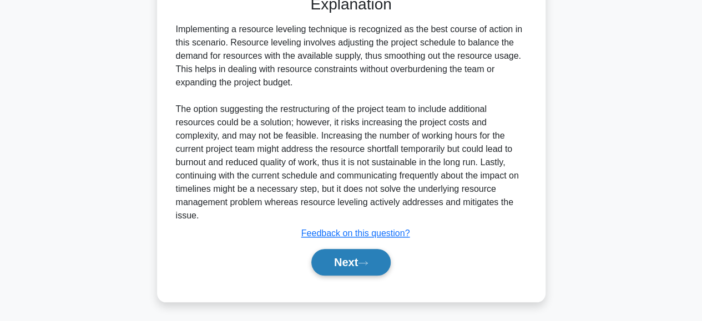
click at [332, 265] on button "Next" at bounding box center [350, 262] width 79 height 27
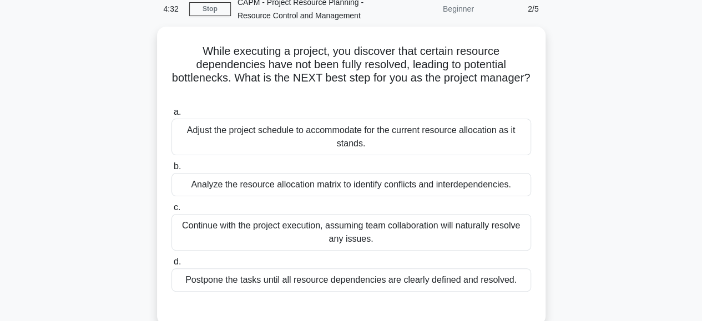
scroll to position [53, 0]
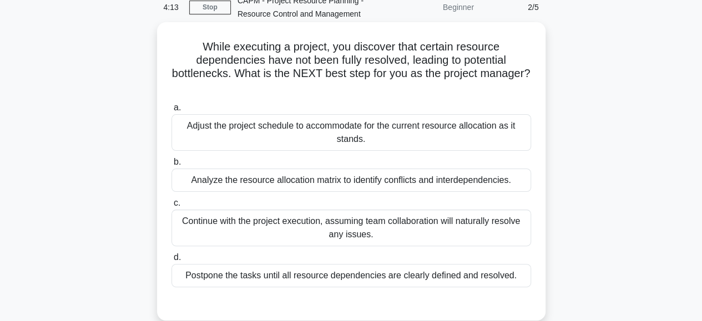
click at [403, 183] on div "Analyze the resource allocation matrix to identify conflicts and interdependenc…" at bounding box center [352, 180] width 360 height 23
click at [172, 166] on input "b. Analyze the resource allocation matrix to identify conflicts and interdepend…" at bounding box center [172, 162] width 0 height 7
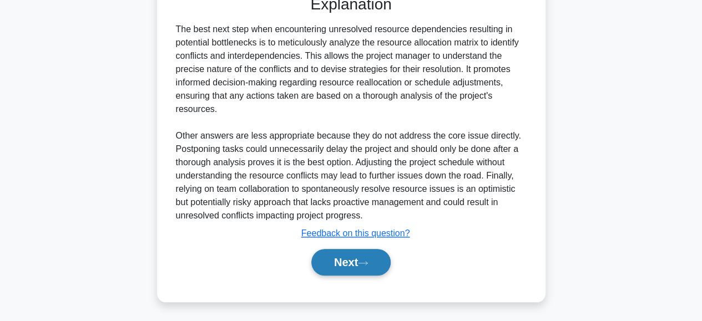
click at [345, 255] on button "Next" at bounding box center [350, 262] width 79 height 27
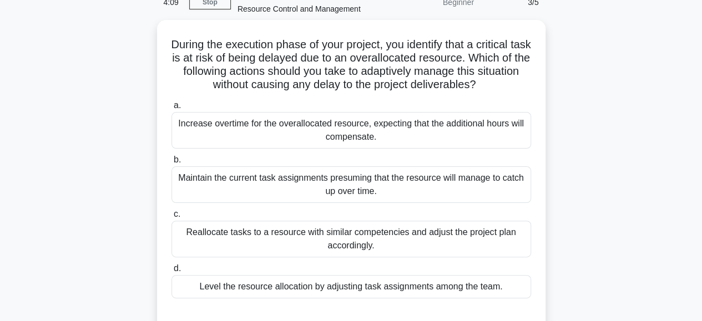
scroll to position [58, 0]
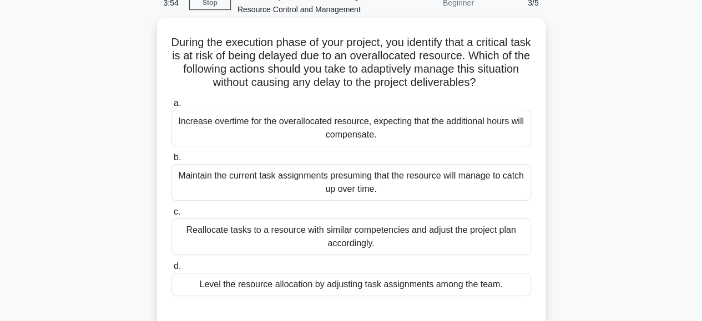
click at [328, 237] on div "Reallocate tasks to a resource with similar competencies and adjust the project…" at bounding box center [352, 237] width 360 height 37
click at [172, 216] on input "c. Reallocate tasks to a resource with similar competencies and adjust the proj…" at bounding box center [172, 212] width 0 height 7
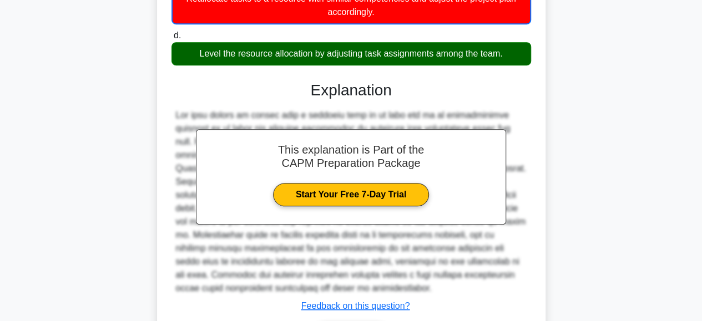
scroll to position [363, 0]
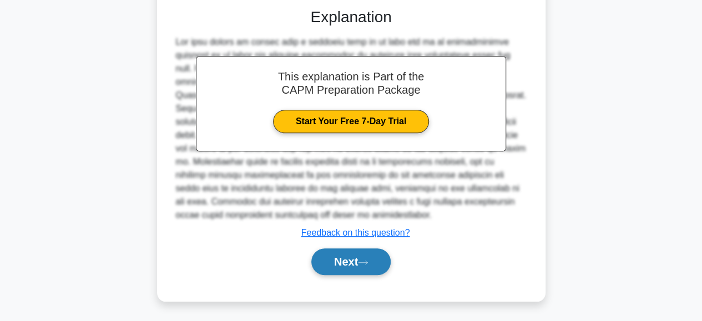
click at [329, 256] on button "Next" at bounding box center [350, 262] width 79 height 27
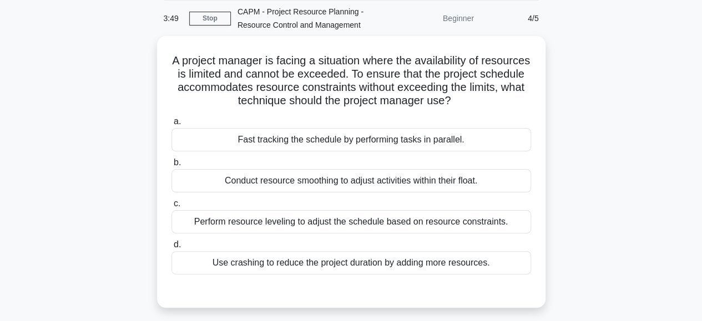
scroll to position [42, 0]
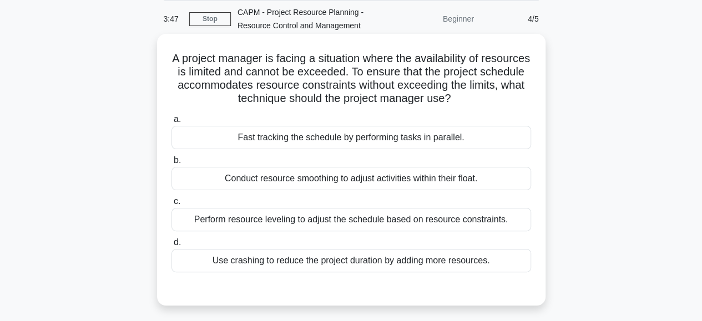
click at [313, 264] on div "Use crashing to reduce the project duration by adding more resources." at bounding box center [352, 260] width 360 height 23
click at [172, 246] on input "d. Use crashing to reduce the project duration by adding more resources." at bounding box center [172, 242] width 0 height 7
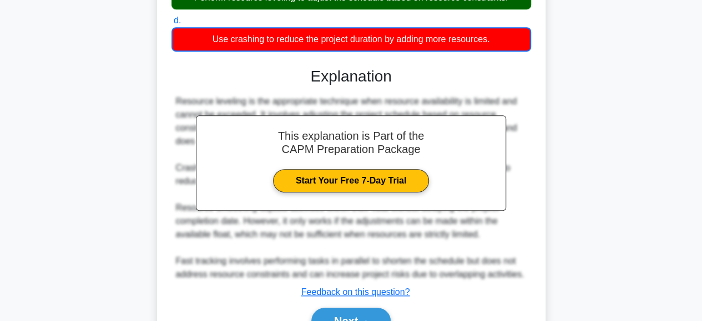
scroll to position [323, 0]
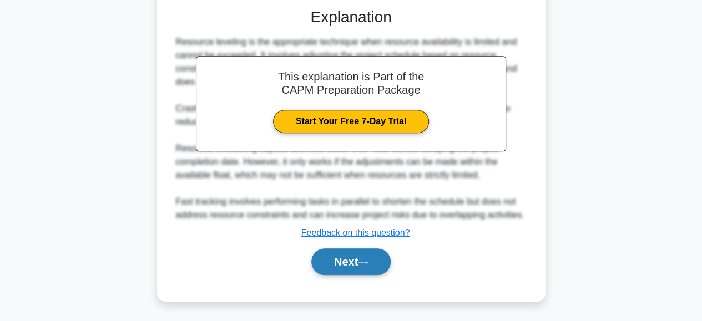
click at [333, 251] on button "Next" at bounding box center [350, 262] width 79 height 27
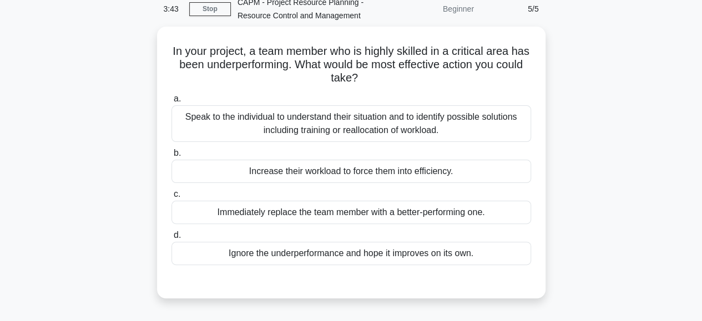
scroll to position [53, 0]
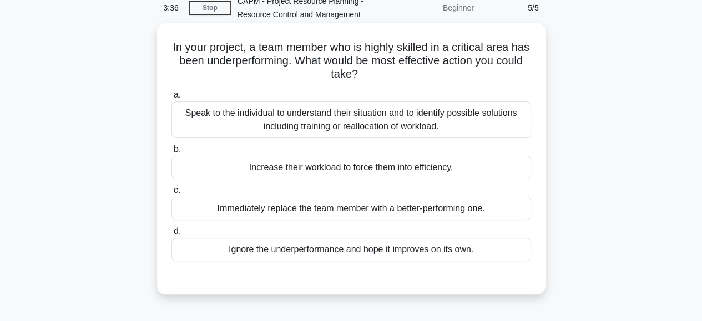
click at [298, 127] on div "Speak to the individual to understand their situation and to identify possible …" at bounding box center [352, 120] width 360 height 37
click at [172, 99] on input "a. Speak to the individual to understand their situation and to identify possib…" at bounding box center [172, 95] width 0 height 7
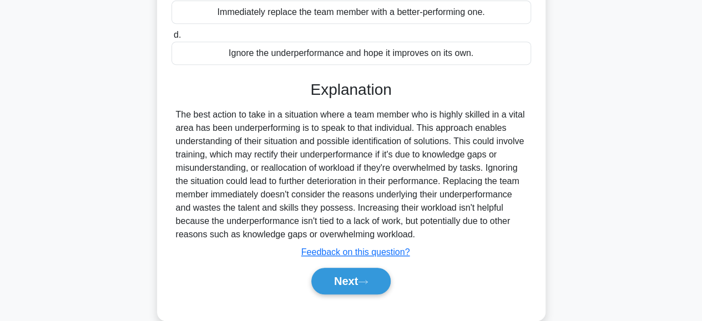
scroll to position [278, 0]
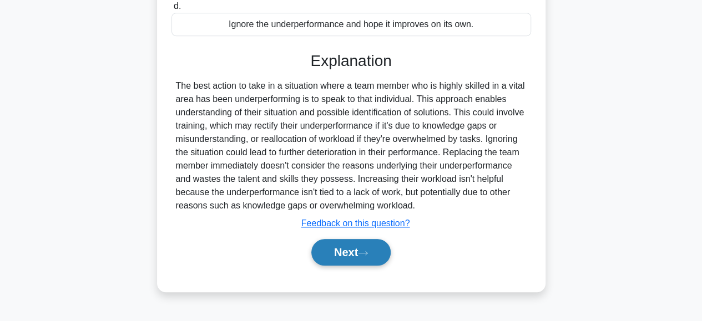
click at [323, 251] on button "Next" at bounding box center [350, 252] width 79 height 27
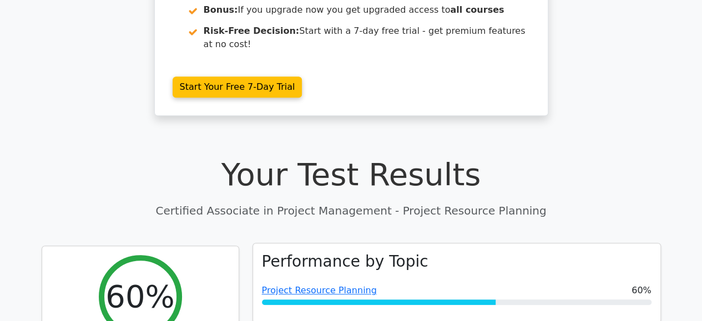
scroll to position [255, 0]
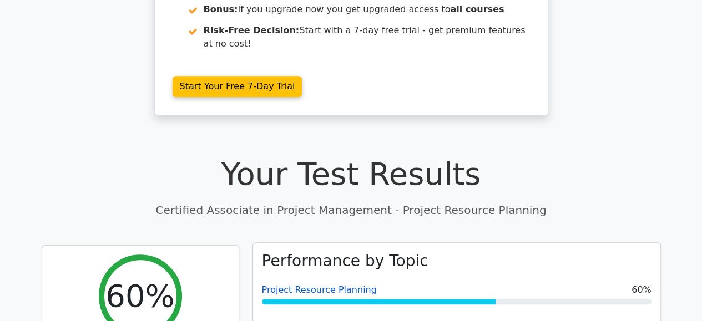
click at [321, 285] on link "Project Resource Planning" at bounding box center [319, 290] width 115 height 11
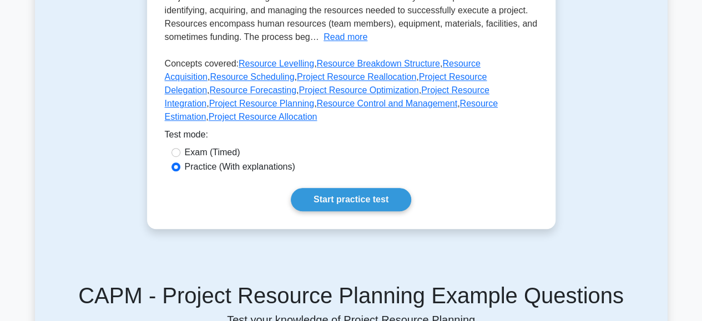
scroll to position [296, 0]
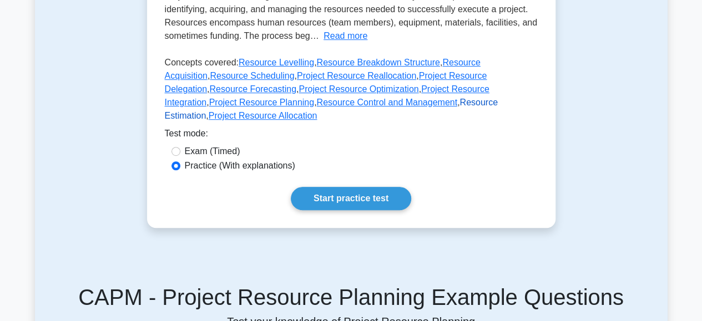
click at [337, 107] on link "Resource Estimation" at bounding box center [331, 109] width 333 height 23
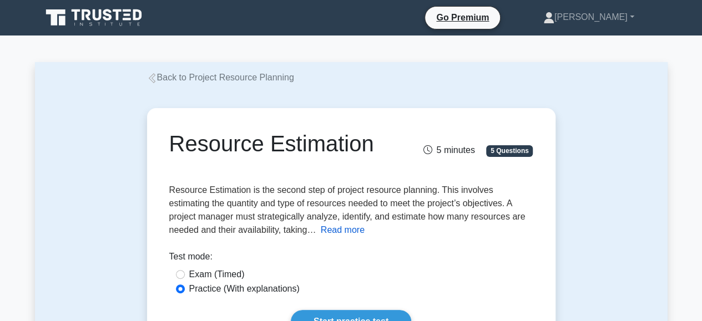
click at [321, 234] on button "Read more" at bounding box center [343, 230] width 44 height 13
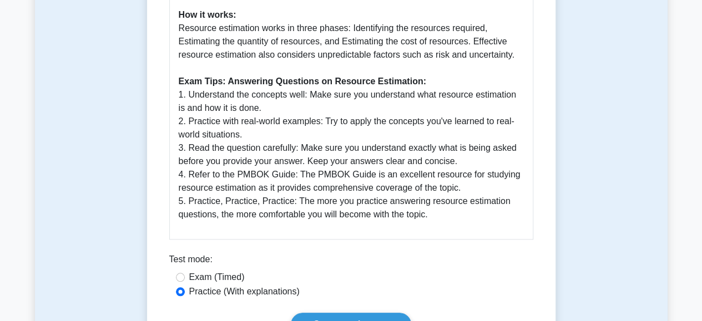
scroll to position [452, 0]
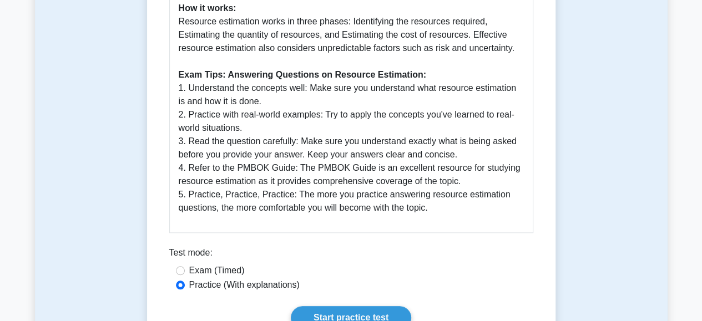
click at [307, 224] on div "Guide to Resource Estimation What is Resource Estimation: Resource estimation i…" at bounding box center [351, 30] width 364 height 405
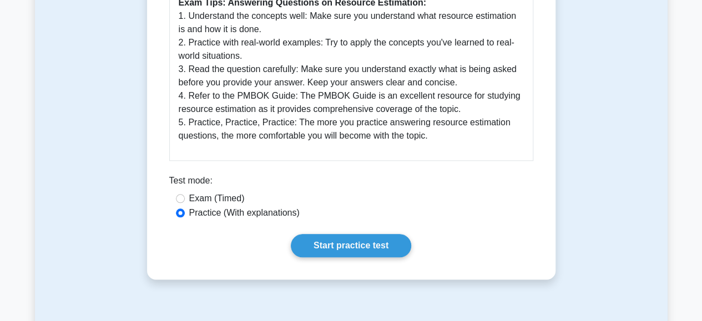
scroll to position [531, 0]
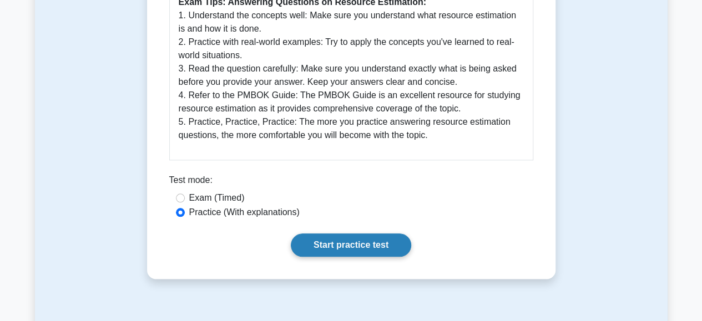
click at [334, 239] on link "Start practice test" at bounding box center [351, 245] width 120 height 23
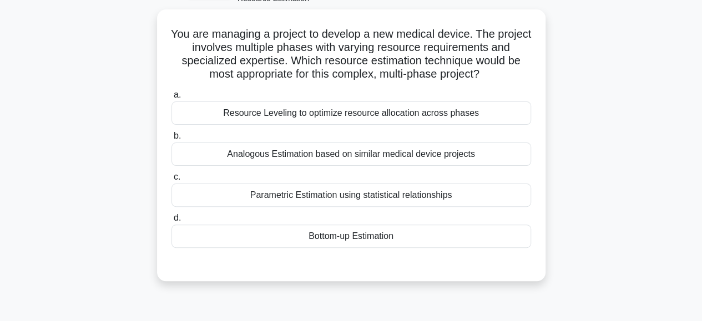
scroll to position [69, 0]
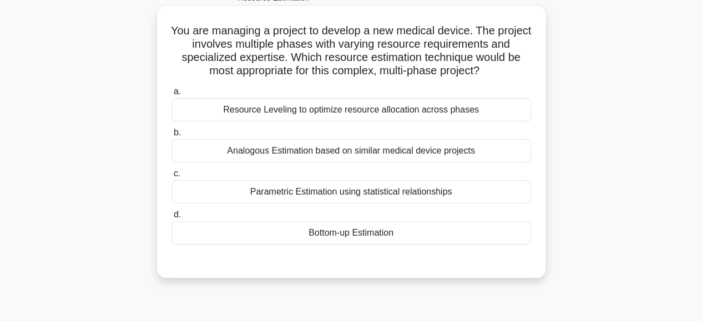
click at [338, 198] on div "Parametric Estimation using statistical relationships" at bounding box center [352, 191] width 360 height 23
click at [172, 178] on input "c. Parametric Estimation using statistical relationships" at bounding box center [172, 173] width 0 height 7
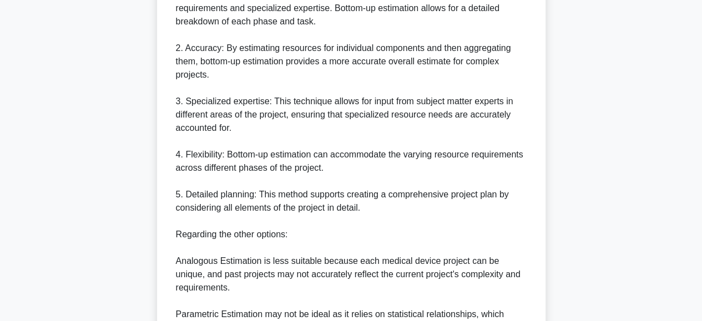
scroll to position [576, 0]
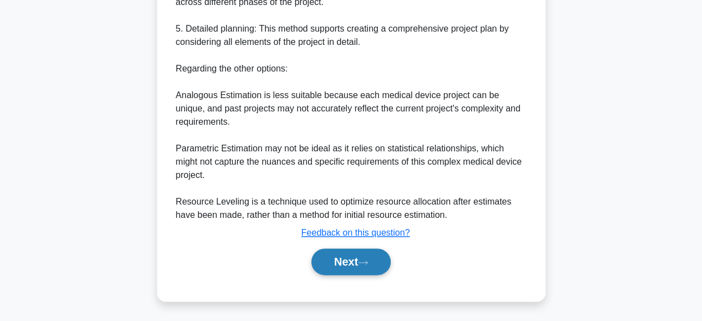
click at [364, 267] on button "Next" at bounding box center [350, 262] width 79 height 27
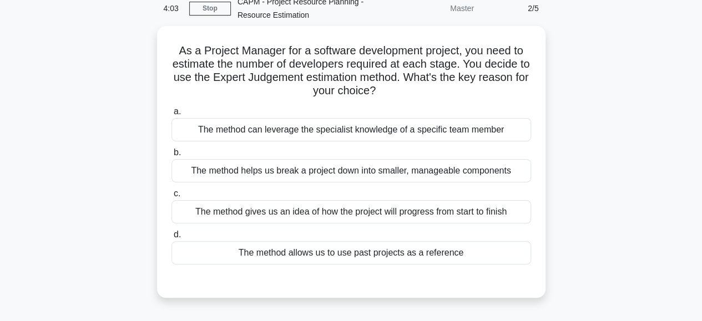
scroll to position [54, 0]
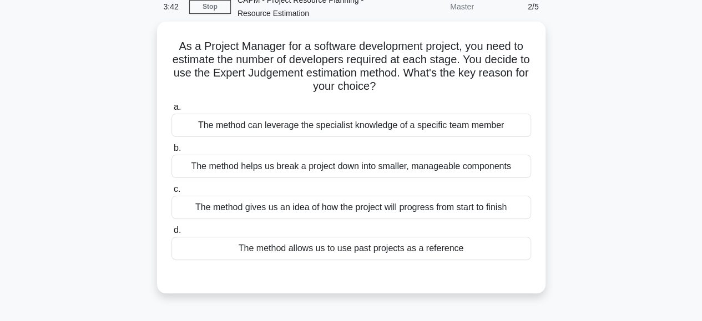
drag, startPoint x: 310, startPoint y: 209, endPoint x: 252, endPoint y: 210, distance: 58.3
click at [252, 210] on div "The method gives us an idea of how the project will progress from start to fini…" at bounding box center [352, 207] width 360 height 23
click at [172, 193] on input "c. The method gives us an idea of how the project will progress from start to f…" at bounding box center [172, 189] width 0 height 7
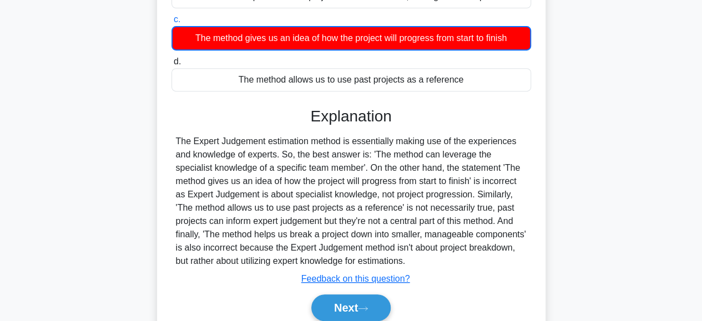
scroll to position [278, 0]
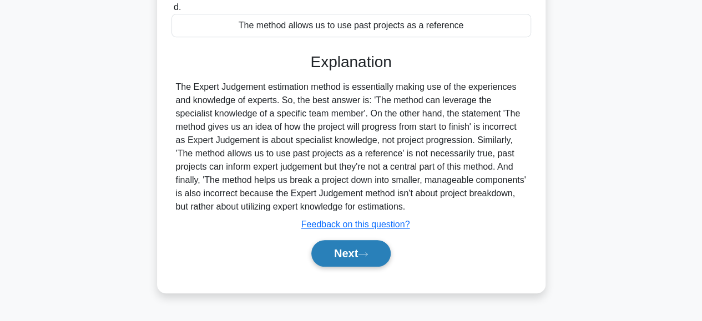
click at [329, 258] on button "Next" at bounding box center [350, 253] width 79 height 27
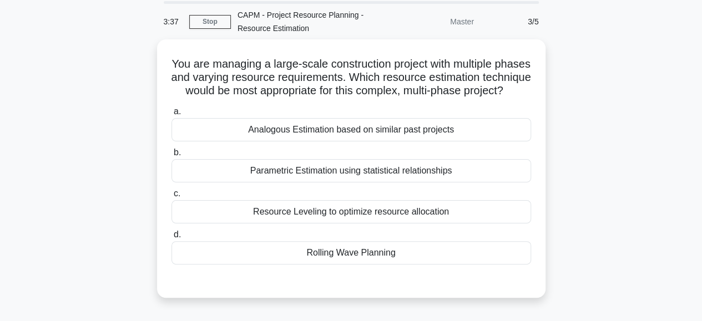
scroll to position [38, 0]
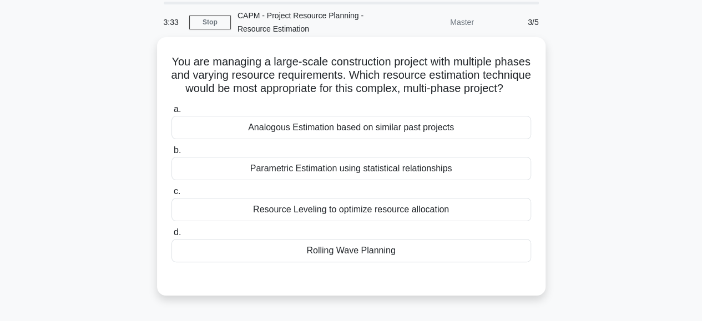
click at [327, 263] on div "Rolling Wave Planning" at bounding box center [352, 250] width 360 height 23
click at [172, 236] on input "d. Rolling Wave Planning" at bounding box center [172, 232] width 0 height 7
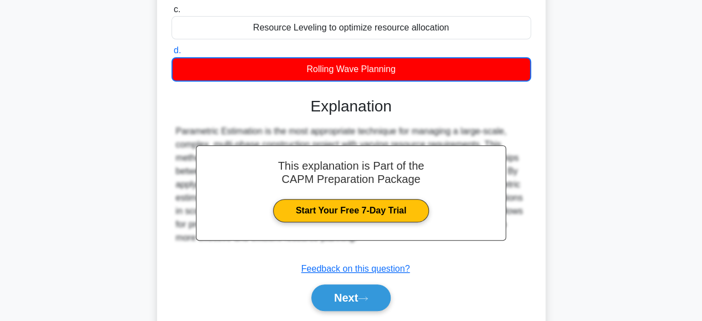
scroll to position [278, 0]
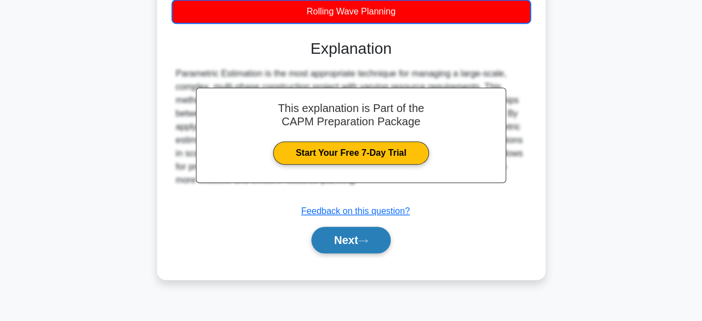
click at [340, 241] on button "Next" at bounding box center [350, 240] width 79 height 27
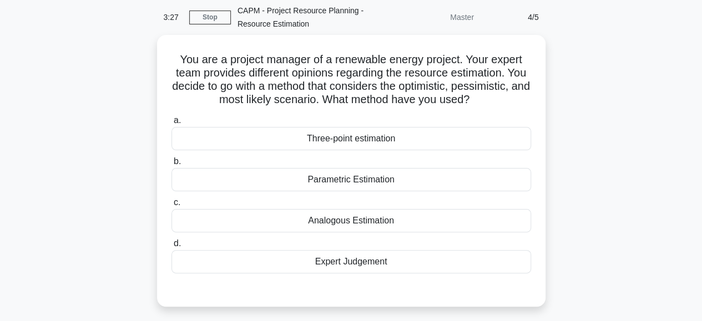
scroll to position [44, 0]
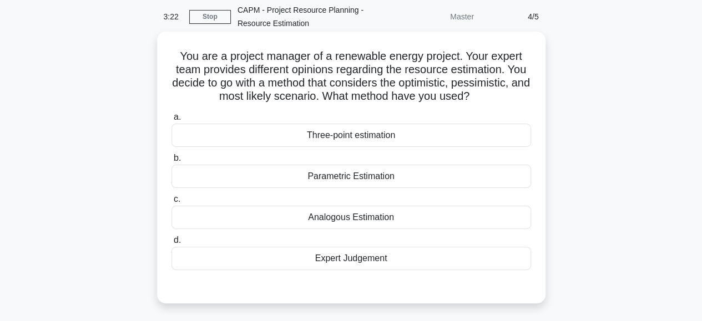
click at [383, 134] on div "Three-point estimation" at bounding box center [352, 135] width 360 height 23
click at [172, 121] on input "a. Three-point estimation" at bounding box center [172, 117] width 0 height 7
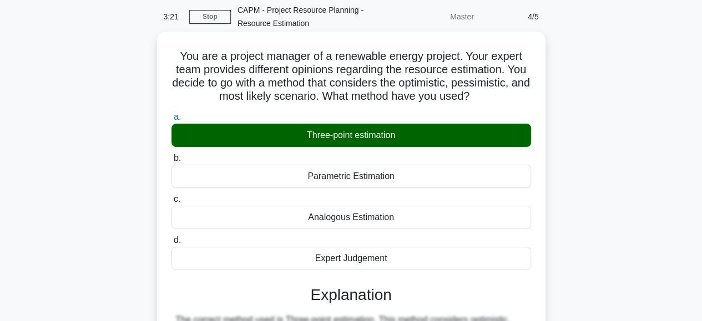
scroll to position [278, 0]
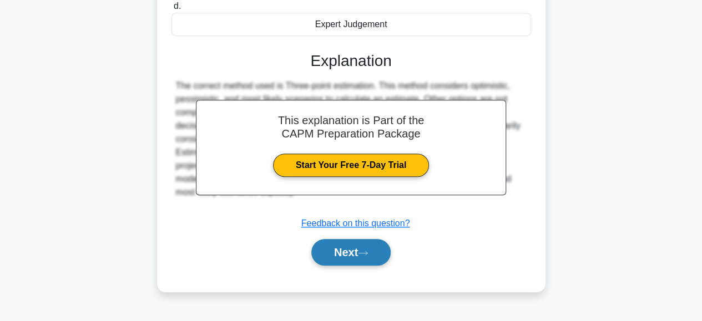
click at [327, 254] on button "Next" at bounding box center [350, 252] width 79 height 27
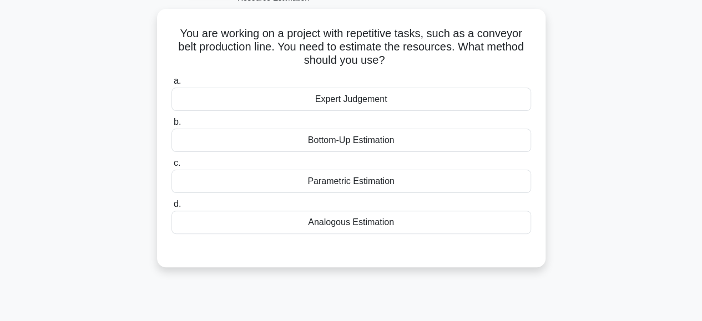
scroll to position [57, 0]
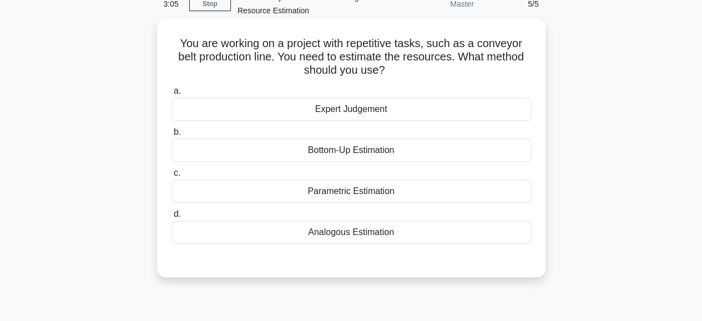
click at [357, 152] on div "Bottom-Up Estimation" at bounding box center [352, 150] width 360 height 23
click at [172, 136] on input "b. Bottom-Up Estimation" at bounding box center [172, 132] width 0 height 7
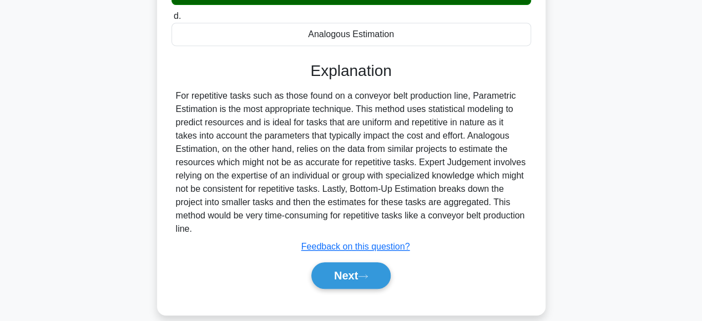
scroll to position [278, 0]
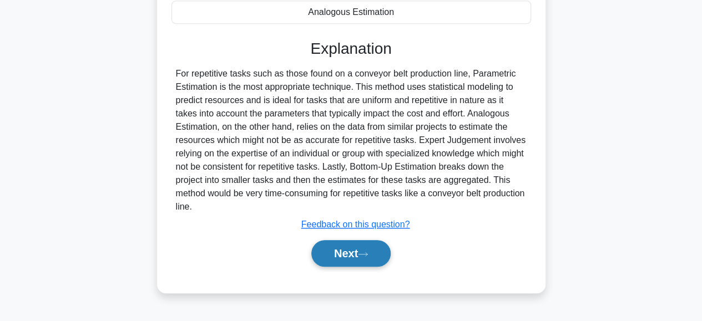
click at [357, 241] on button "Next" at bounding box center [350, 253] width 79 height 27
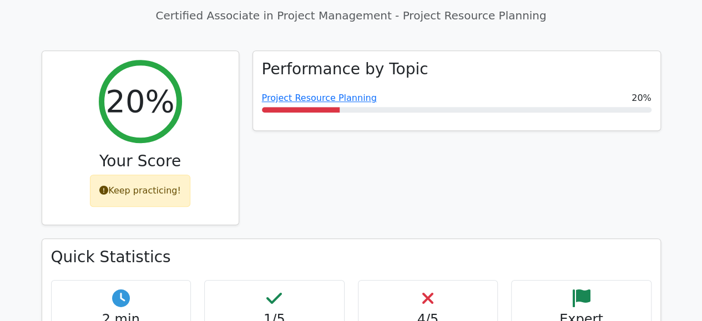
scroll to position [448, 0]
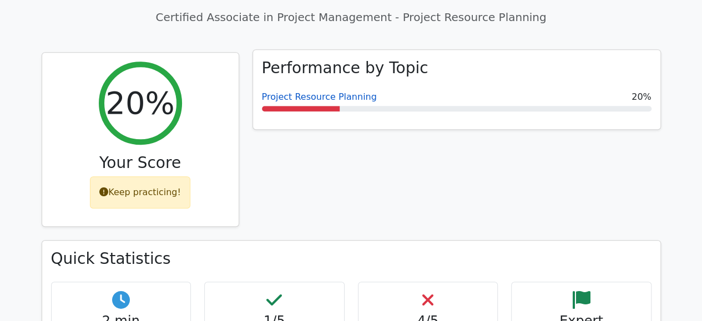
click at [343, 92] on link "Project Resource Planning" at bounding box center [319, 97] width 115 height 11
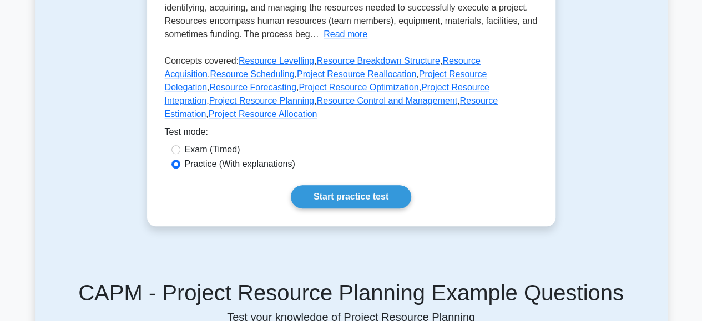
scroll to position [307, 0]
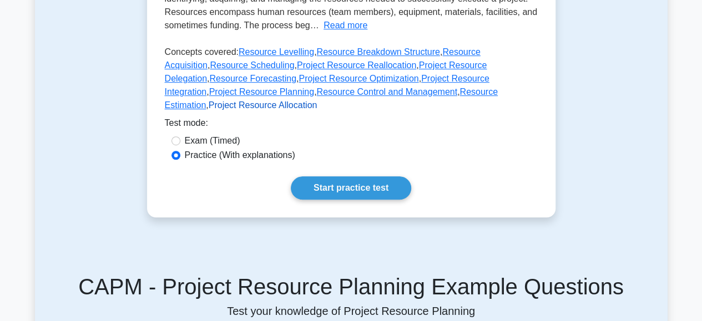
click at [317, 100] on link "Project Resource Allocation" at bounding box center [263, 104] width 109 height 9
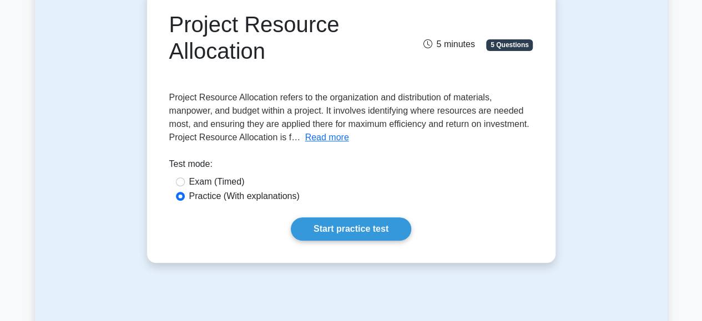
scroll to position [122, 0]
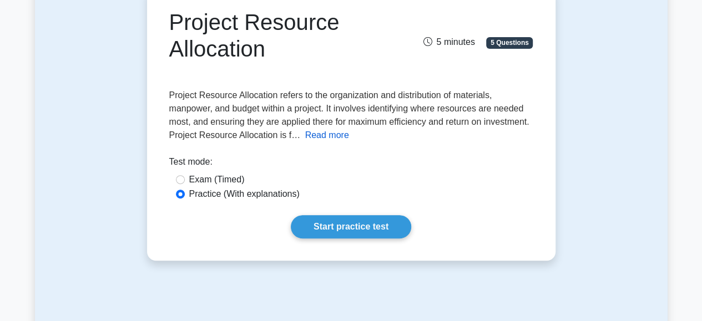
click at [325, 138] on button "Read more" at bounding box center [327, 135] width 44 height 13
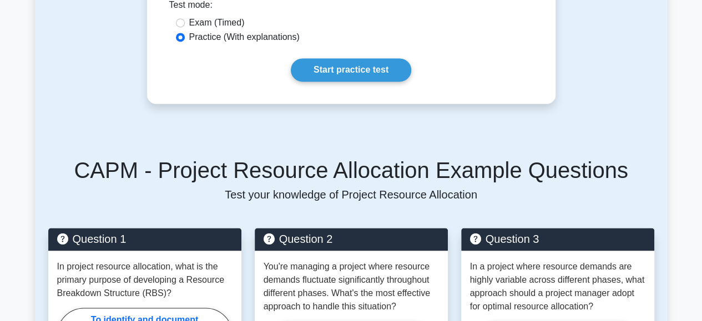
scroll to position [806, 0]
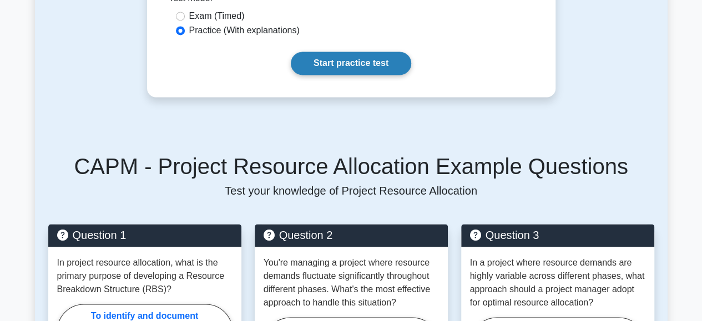
click at [346, 59] on link "Start practice test" at bounding box center [351, 63] width 120 height 23
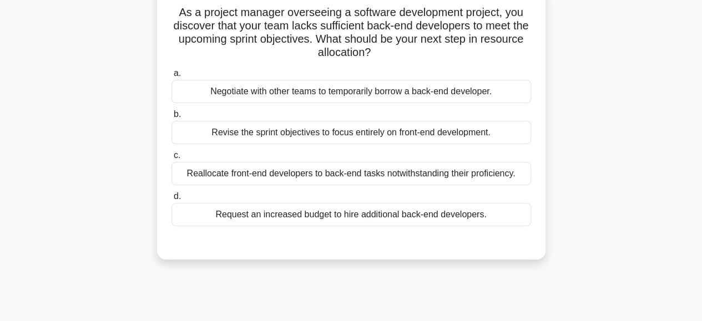
scroll to position [90, 0]
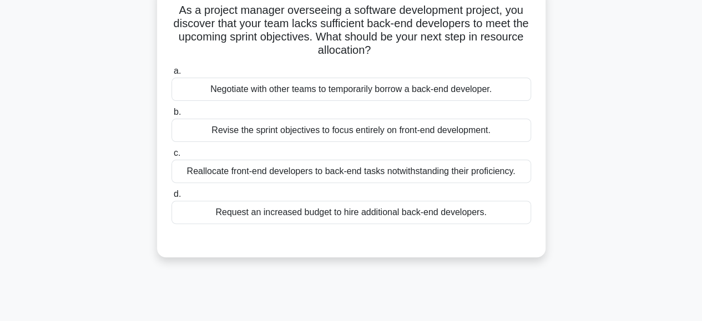
drag, startPoint x: 302, startPoint y: 85, endPoint x: 259, endPoint y: 92, distance: 43.2
click at [259, 92] on div "Negotiate with other teams to temporarily borrow a back-end developer." at bounding box center [352, 89] width 360 height 23
click at [172, 75] on input "a. Negotiate with other teams to temporarily borrow a back-end developer." at bounding box center [172, 71] width 0 height 7
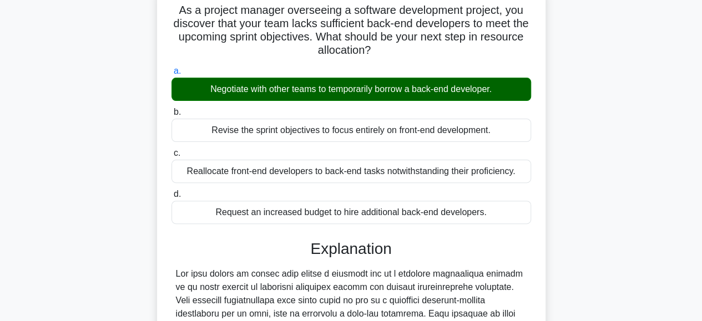
scroll to position [348, 0]
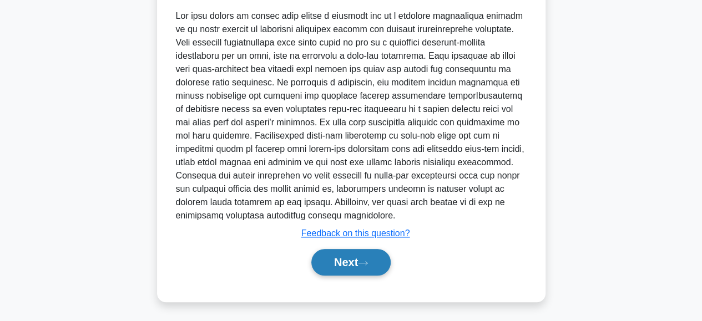
click at [321, 255] on button "Next" at bounding box center [350, 262] width 79 height 27
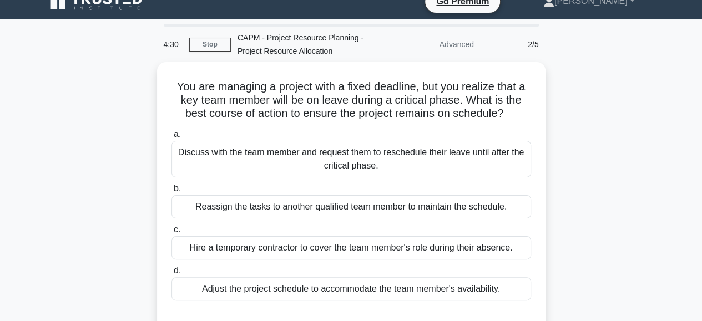
scroll to position [16, 0]
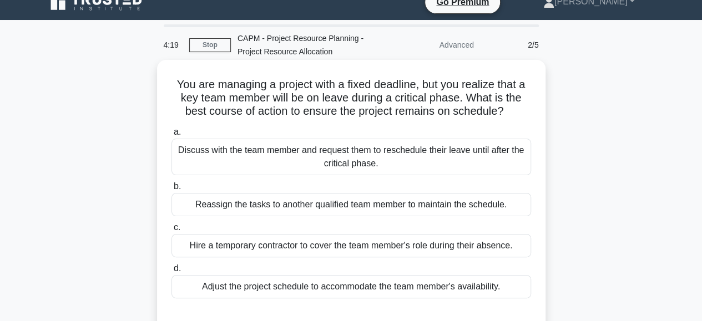
click at [369, 204] on div "Reassign the tasks to another qualified team member to maintain the schedule." at bounding box center [352, 204] width 360 height 23
click at [172, 190] on input "b. Reassign the tasks to another qualified team member to maintain the schedule." at bounding box center [172, 186] width 0 height 7
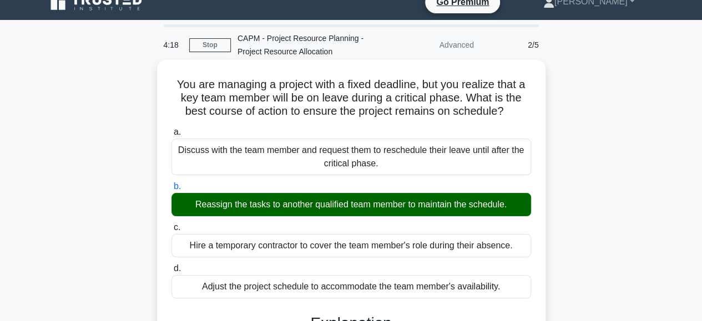
scroll to position [278, 0]
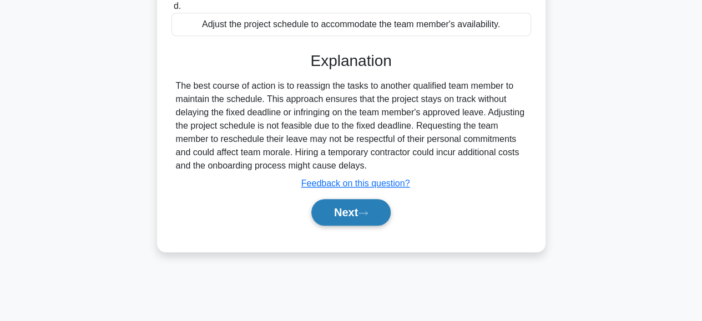
click at [346, 208] on button "Next" at bounding box center [350, 212] width 79 height 27
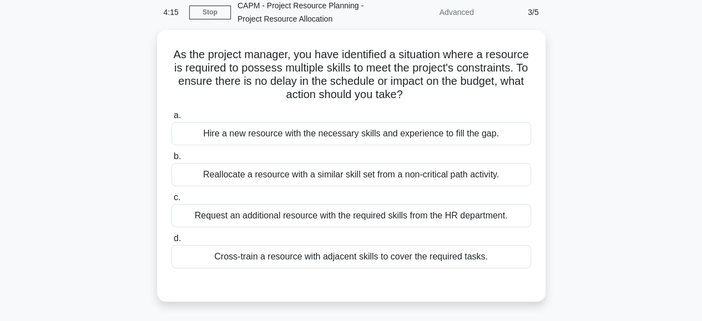
scroll to position [48, 0]
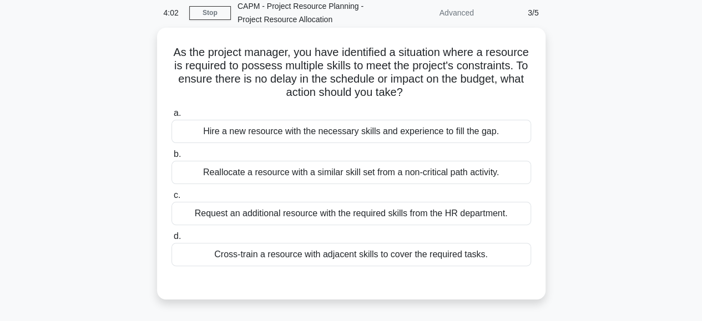
click at [224, 259] on div "Cross-train a resource with adjacent skills to cover the required tasks." at bounding box center [352, 254] width 360 height 23
click at [172, 240] on input "d. Cross-train a resource with adjacent skills to cover the required tasks." at bounding box center [172, 236] width 0 height 7
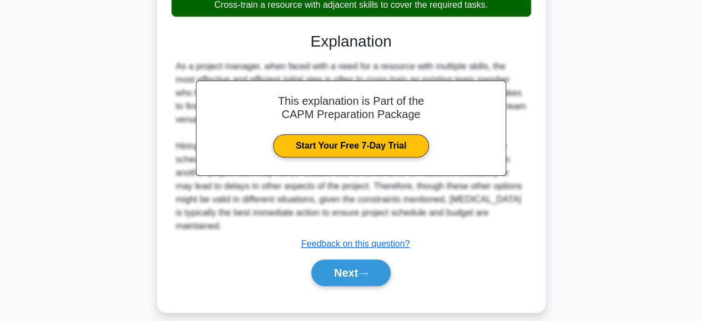
scroll to position [308, 0]
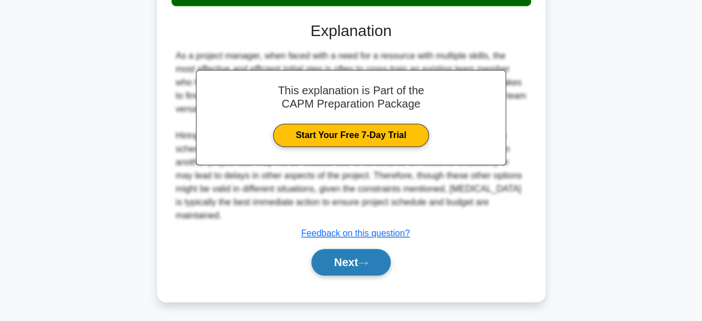
click at [341, 259] on button "Next" at bounding box center [350, 262] width 79 height 27
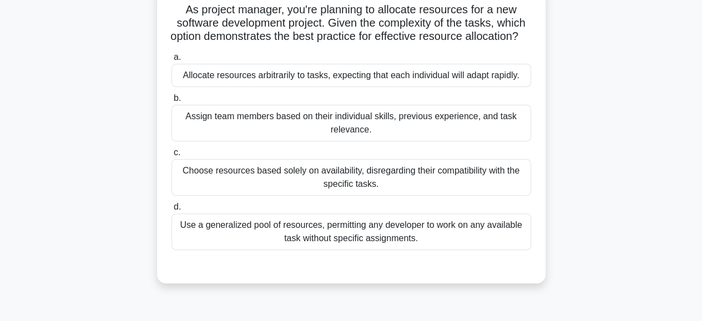
scroll to position [94, 0]
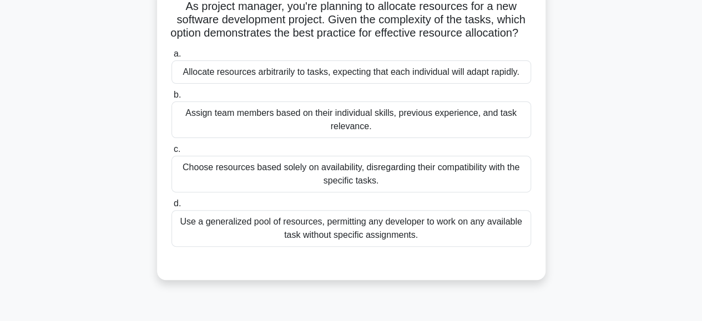
click at [285, 130] on div "Assign team members based on their individual skills, previous experience, and …" at bounding box center [352, 120] width 360 height 37
click at [172, 99] on input "b. Assign team members based on their individual skills, previous experience, a…" at bounding box center [172, 95] width 0 height 7
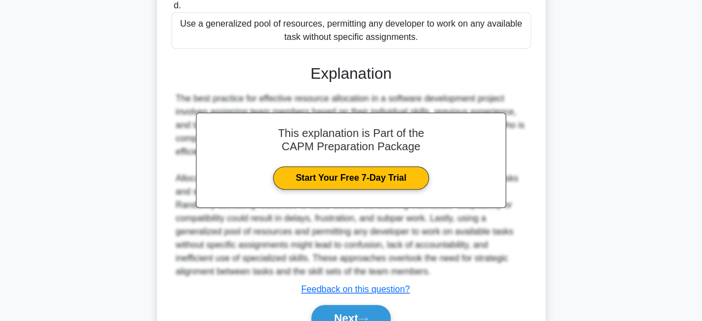
scroll to position [361, 0]
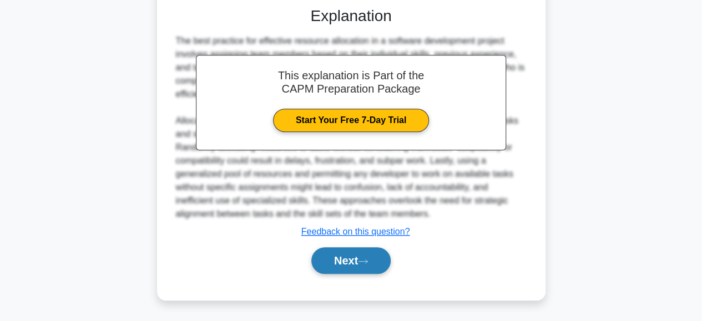
click at [337, 260] on button "Next" at bounding box center [350, 261] width 79 height 27
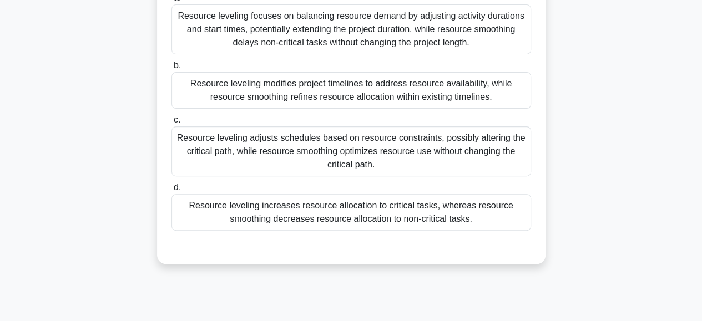
scroll to position [165, 0]
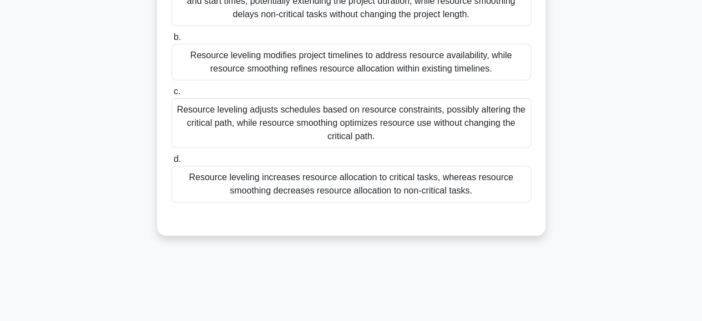
click at [364, 182] on div "Resource leveling increases resource allocation to critical tasks, whereas reso…" at bounding box center [352, 184] width 360 height 37
click at [172, 163] on input "d. Resource leveling increases resource allocation to critical tasks, whereas r…" at bounding box center [172, 159] width 0 height 7
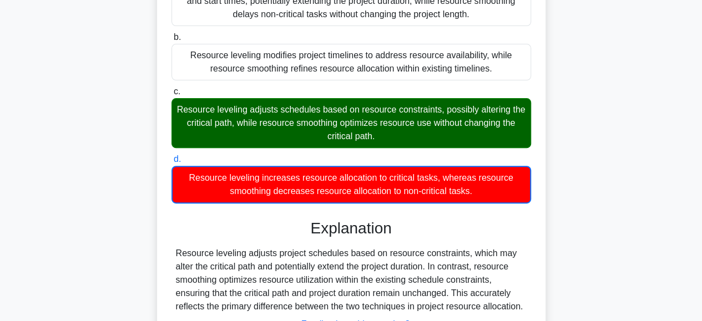
scroll to position [278, 0]
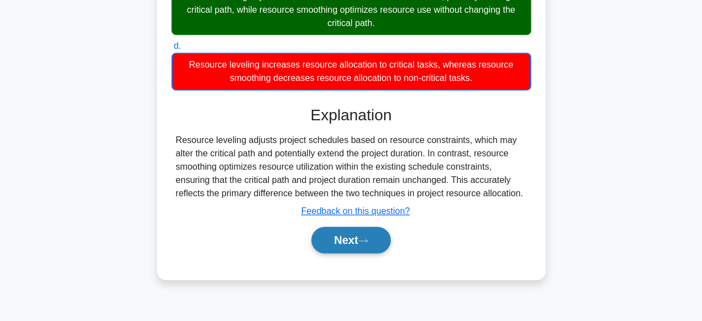
click at [354, 239] on button "Next" at bounding box center [350, 240] width 79 height 27
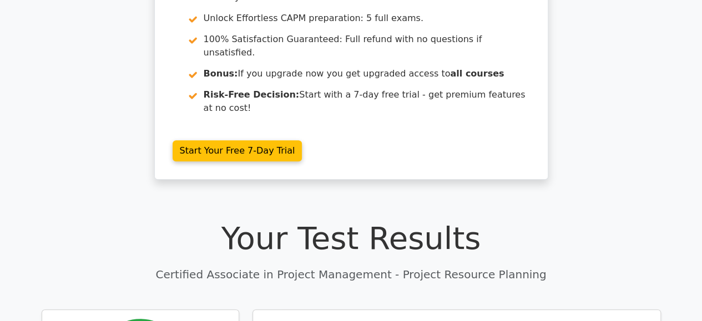
scroll to position [205, 0]
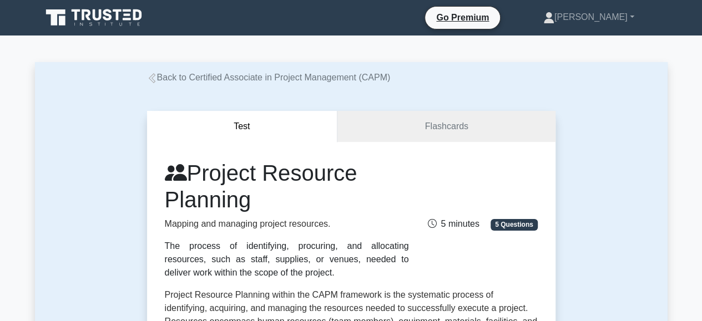
click at [283, 73] on link "Back to Certified Associate in Project Management (CAPM)" at bounding box center [269, 77] width 244 height 9
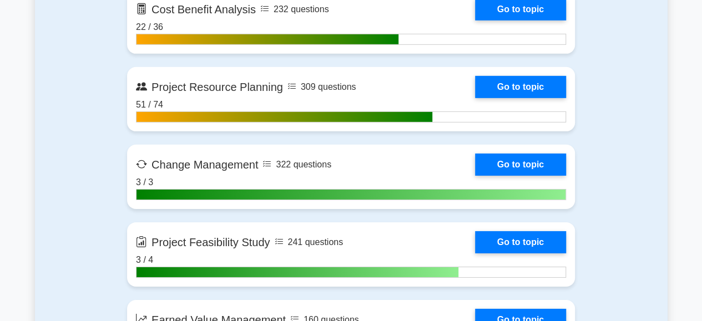
scroll to position [1697, 0]
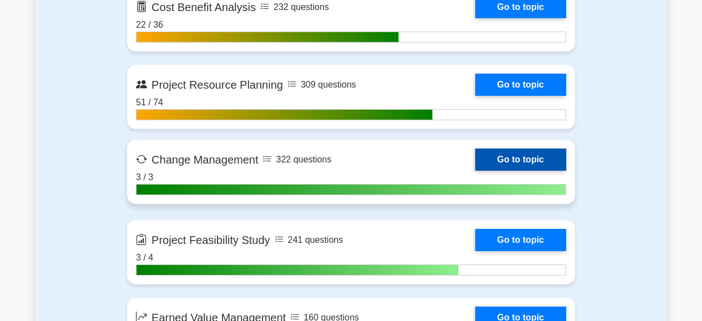
click at [475, 157] on link "Go to topic" at bounding box center [520, 160] width 91 height 22
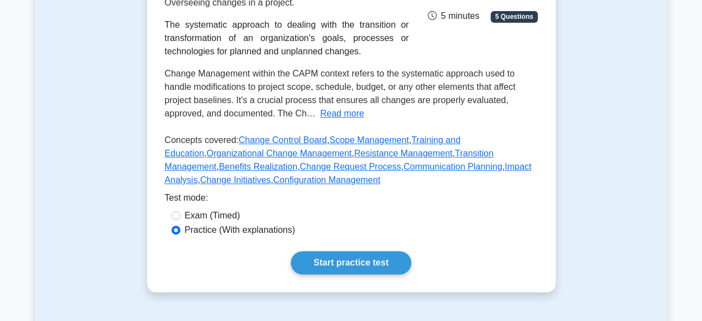
scroll to position [191, 0]
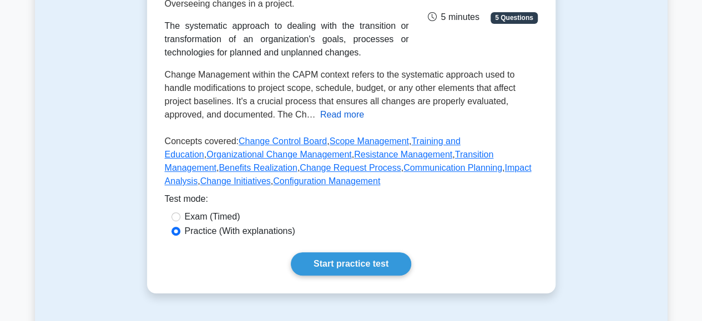
click at [351, 122] on button "Read more" at bounding box center [342, 114] width 44 height 13
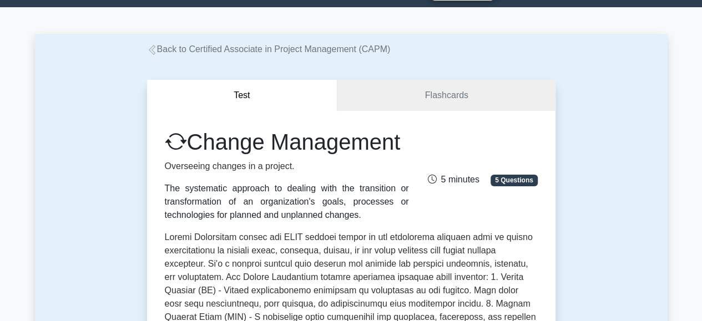
scroll to position [0, 0]
